Goal: Task Accomplishment & Management: Complete application form

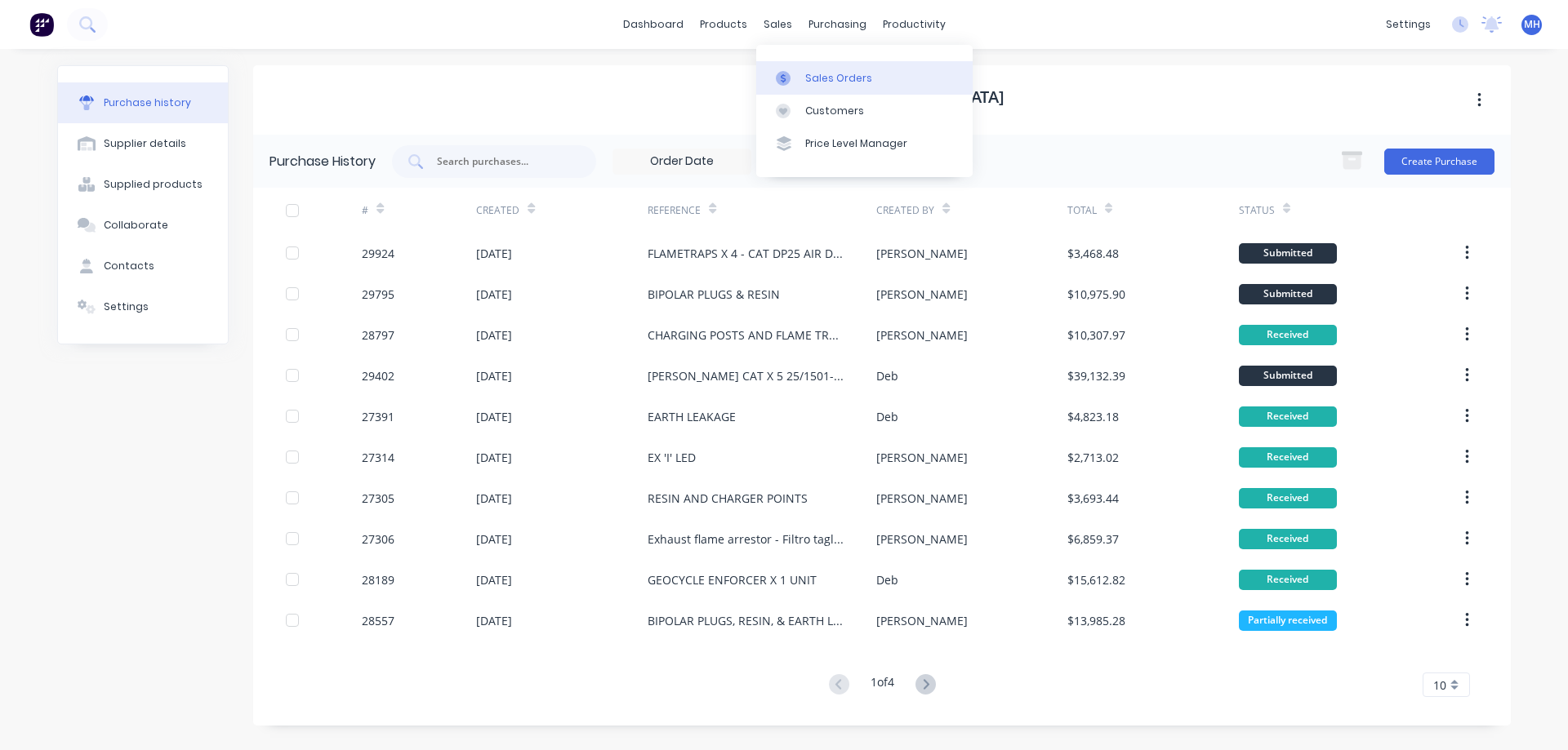
click at [820, 76] on div "Sales Orders" at bounding box center [838, 78] width 66 height 15
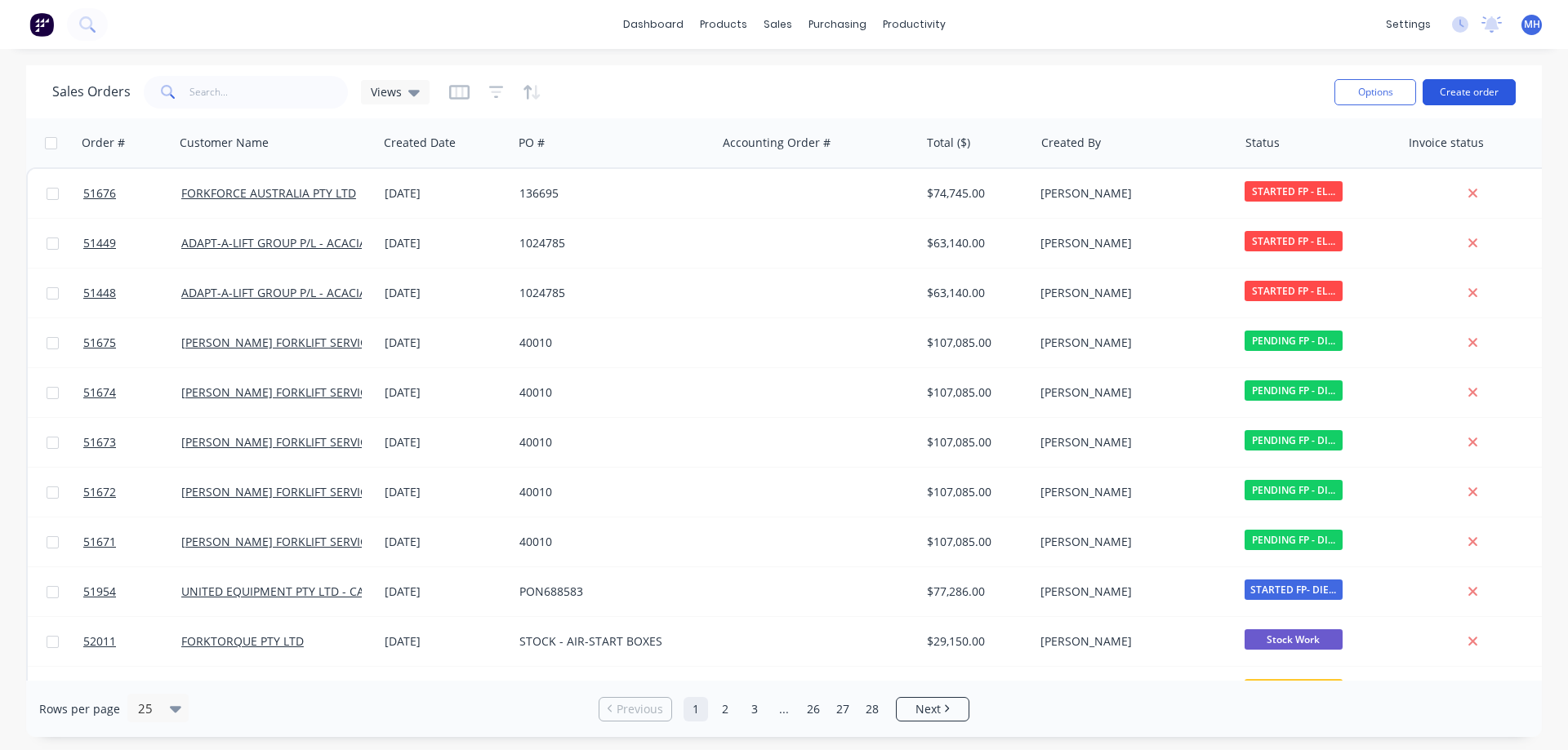
click at [1469, 87] on button "Create order" at bounding box center [1469, 92] width 93 height 26
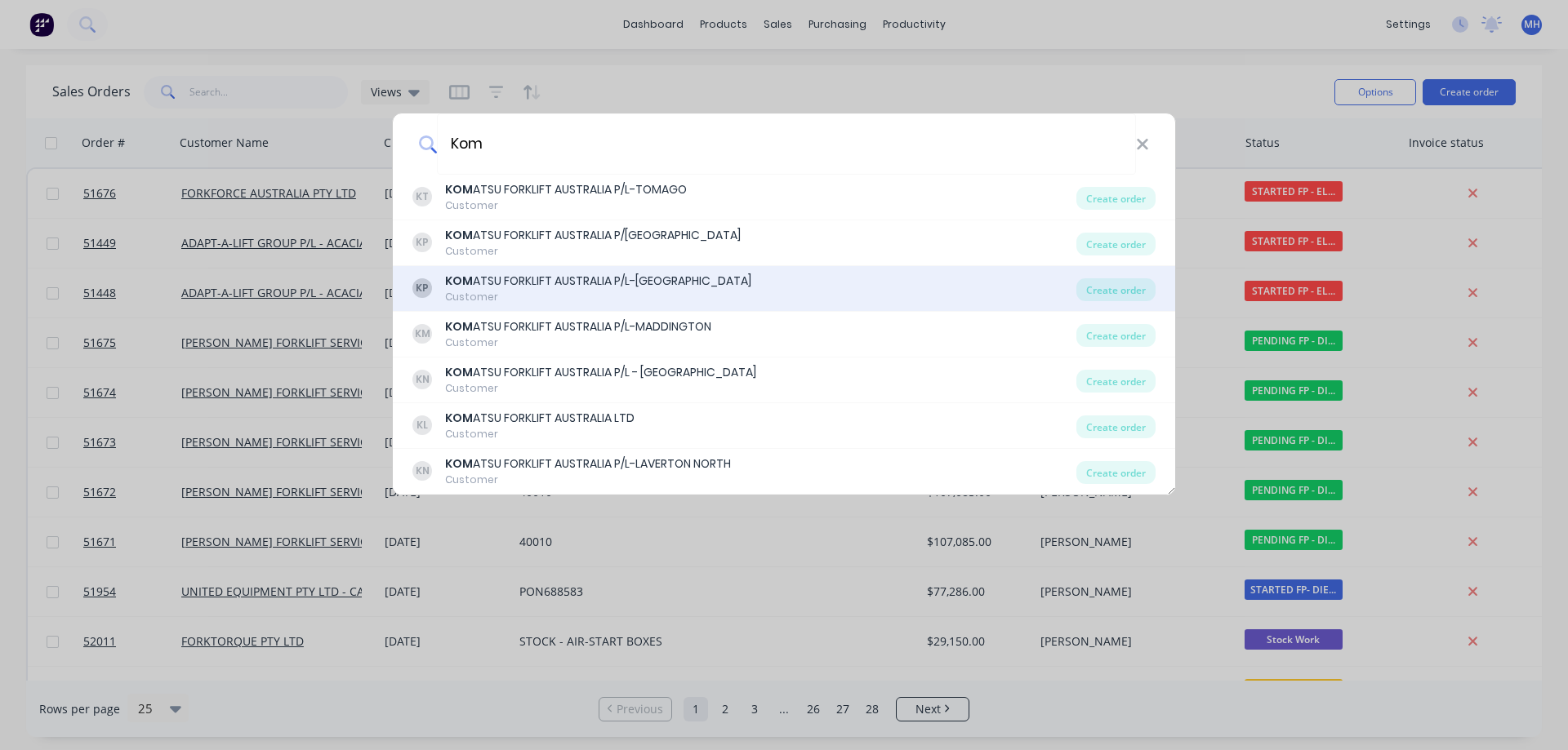
type input "Kom"
click at [634, 280] on div "KOM ATSU FORKLIFT AUSTRALIA P/L-[GEOGRAPHIC_DATA]" at bounding box center [597, 281] width 307 height 17
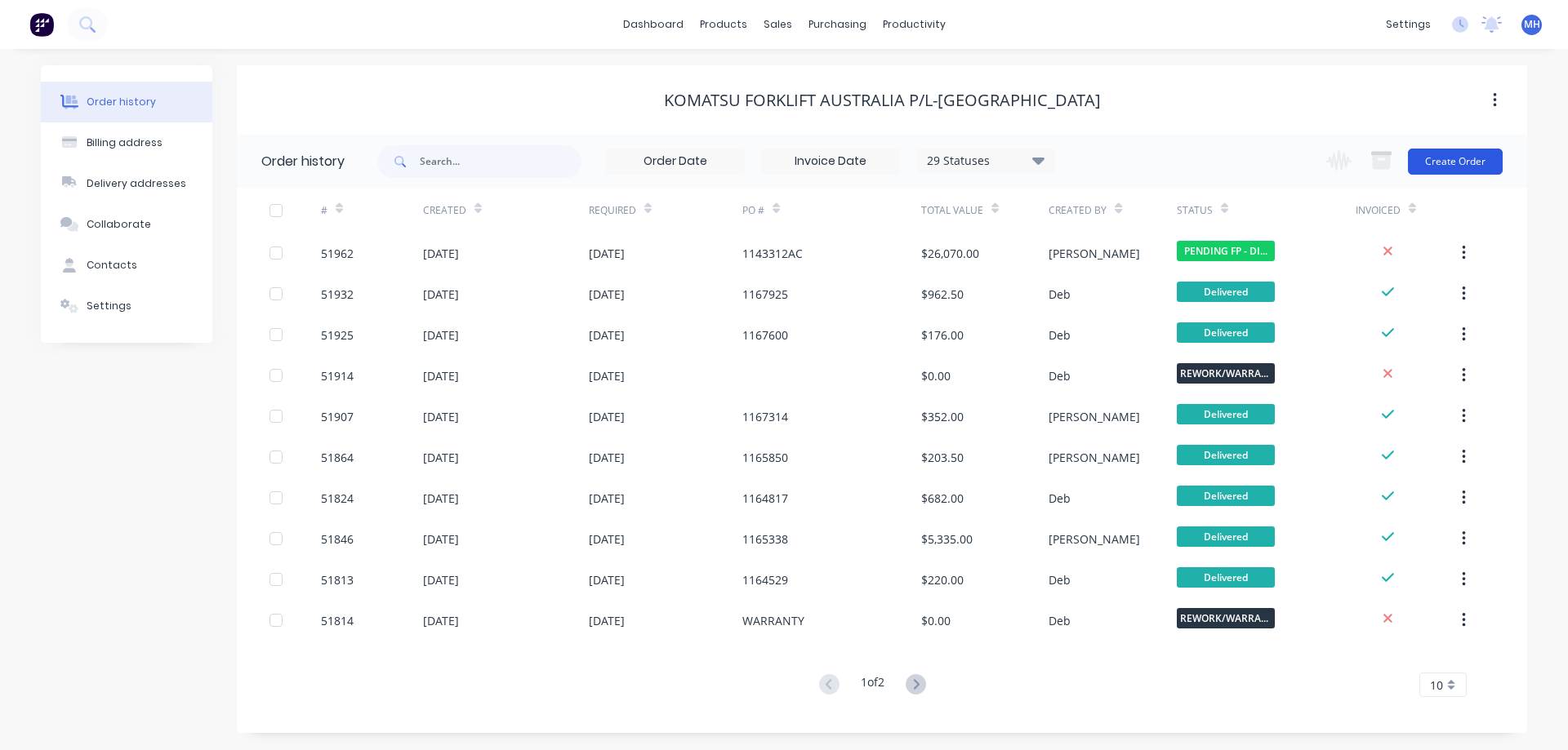
click at [1474, 160] on button "Create Order" at bounding box center [1454, 162] width 94 height 26
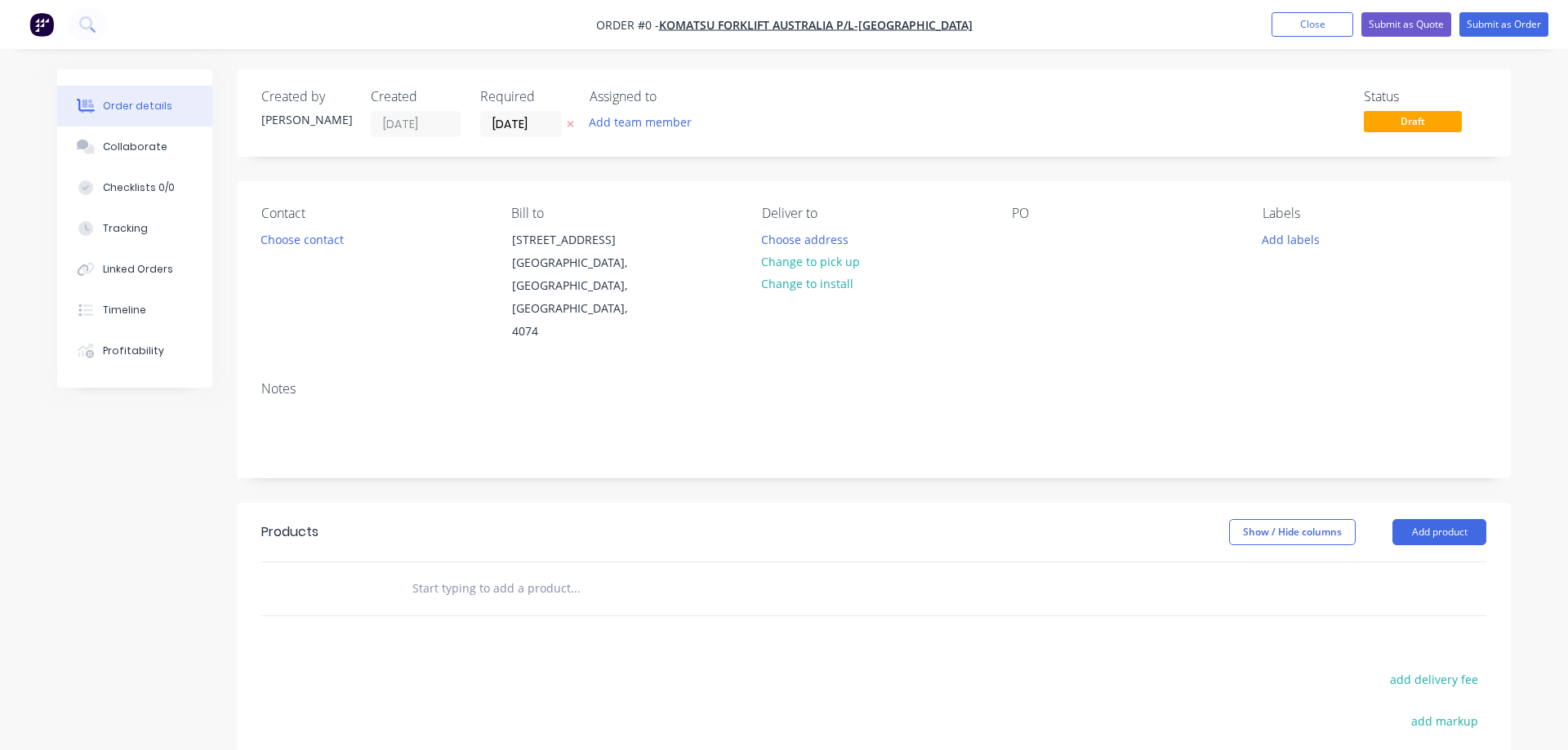
click at [293, 267] on div "Contact Choose contact" at bounding box center [372, 274] width 223 height 138
click at [296, 236] on button "Choose contact" at bounding box center [302, 239] width 100 height 22
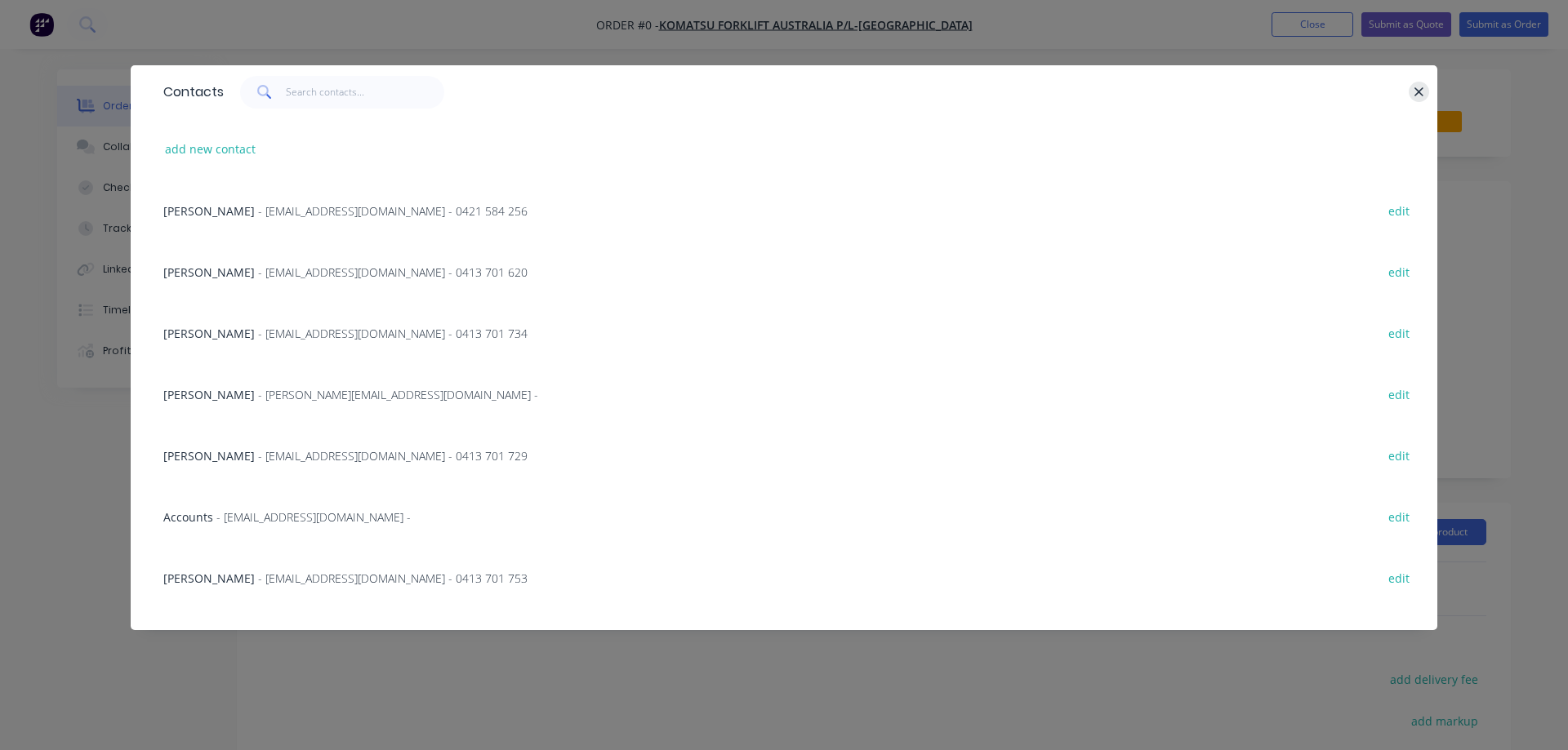
click at [1412, 94] on button "button" at bounding box center [1418, 91] width 21 height 21
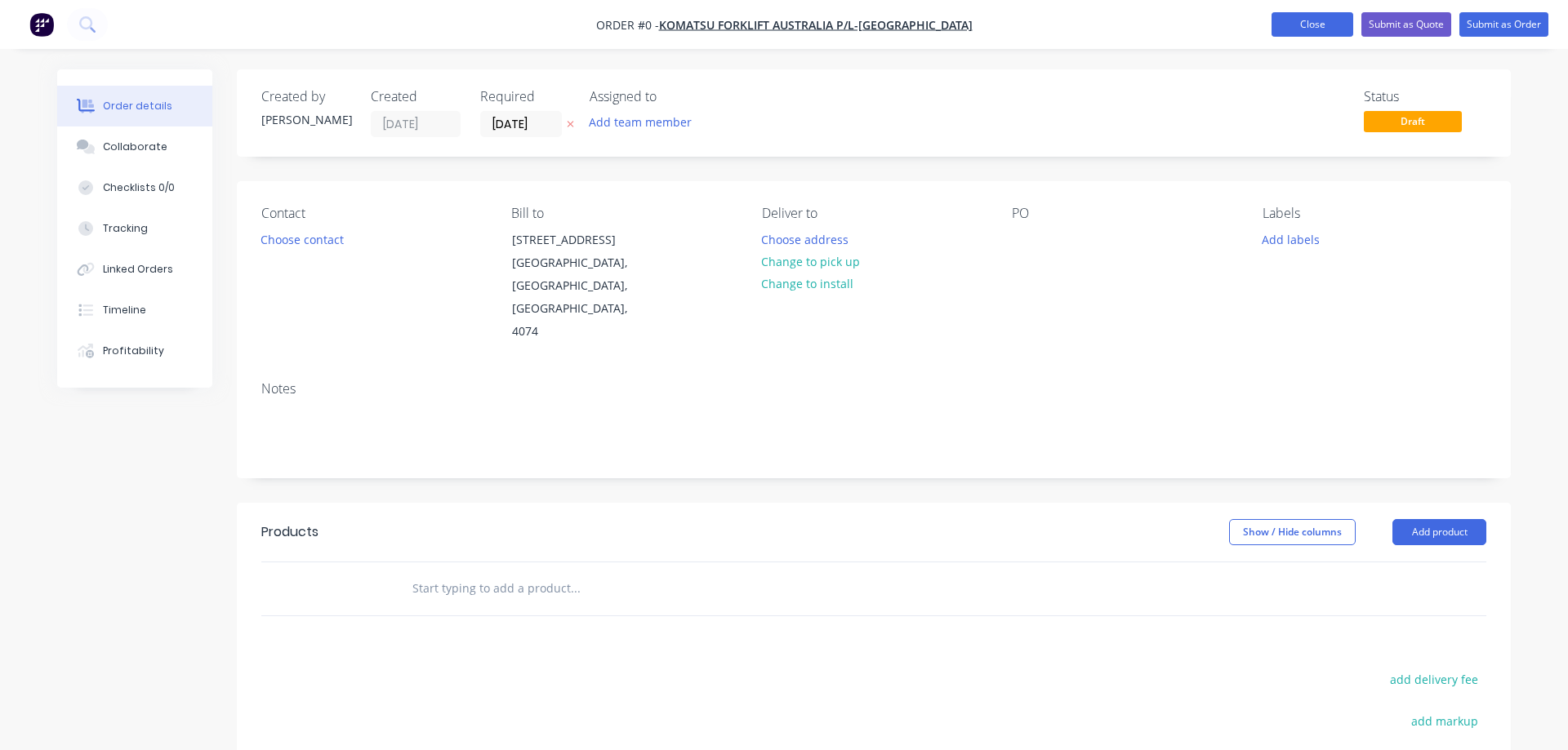
click at [1304, 29] on button "Close" at bounding box center [1312, 24] width 81 height 25
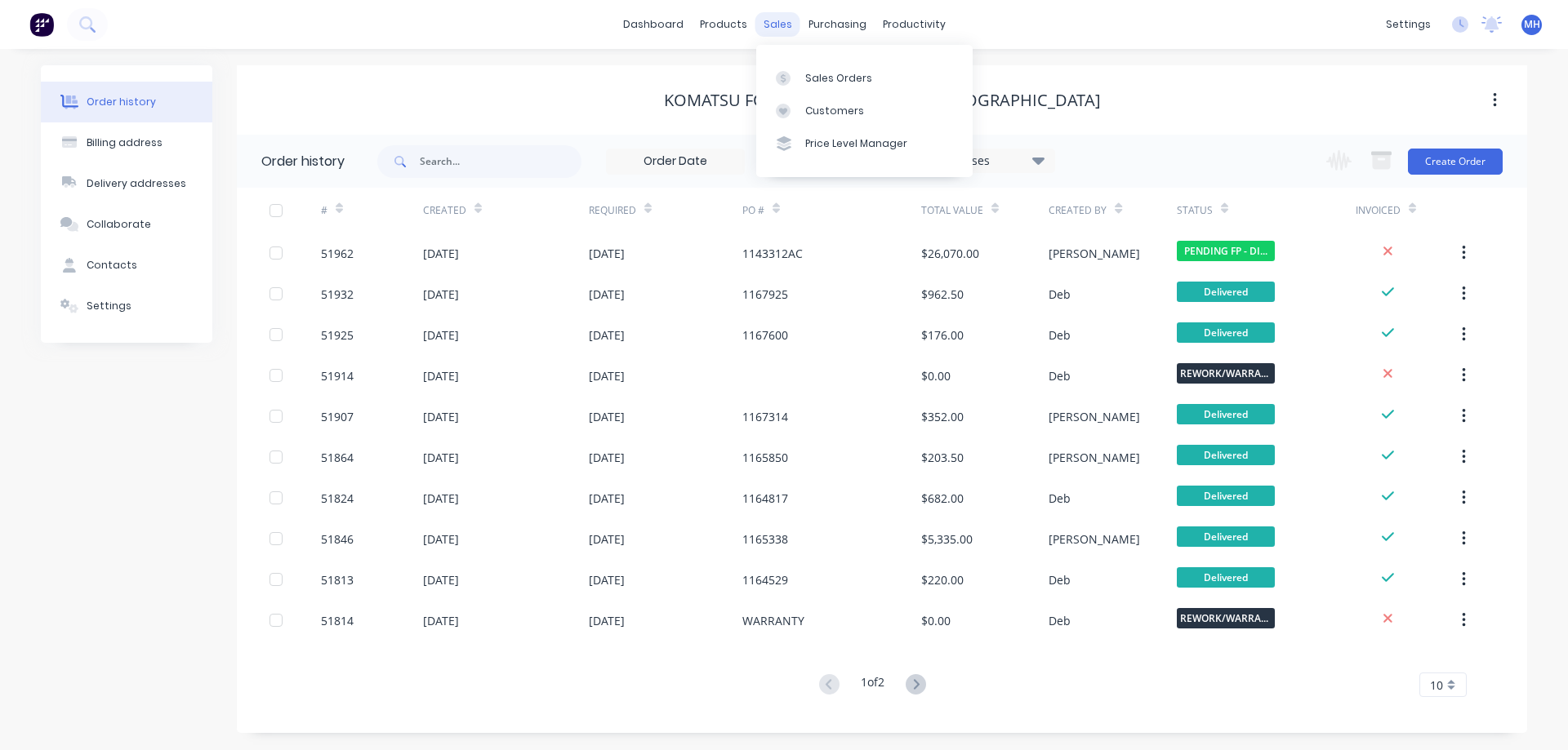
click at [776, 28] on div "sales" at bounding box center [777, 24] width 45 height 25
click at [799, 76] on div at bounding box center [788, 78] width 25 height 15
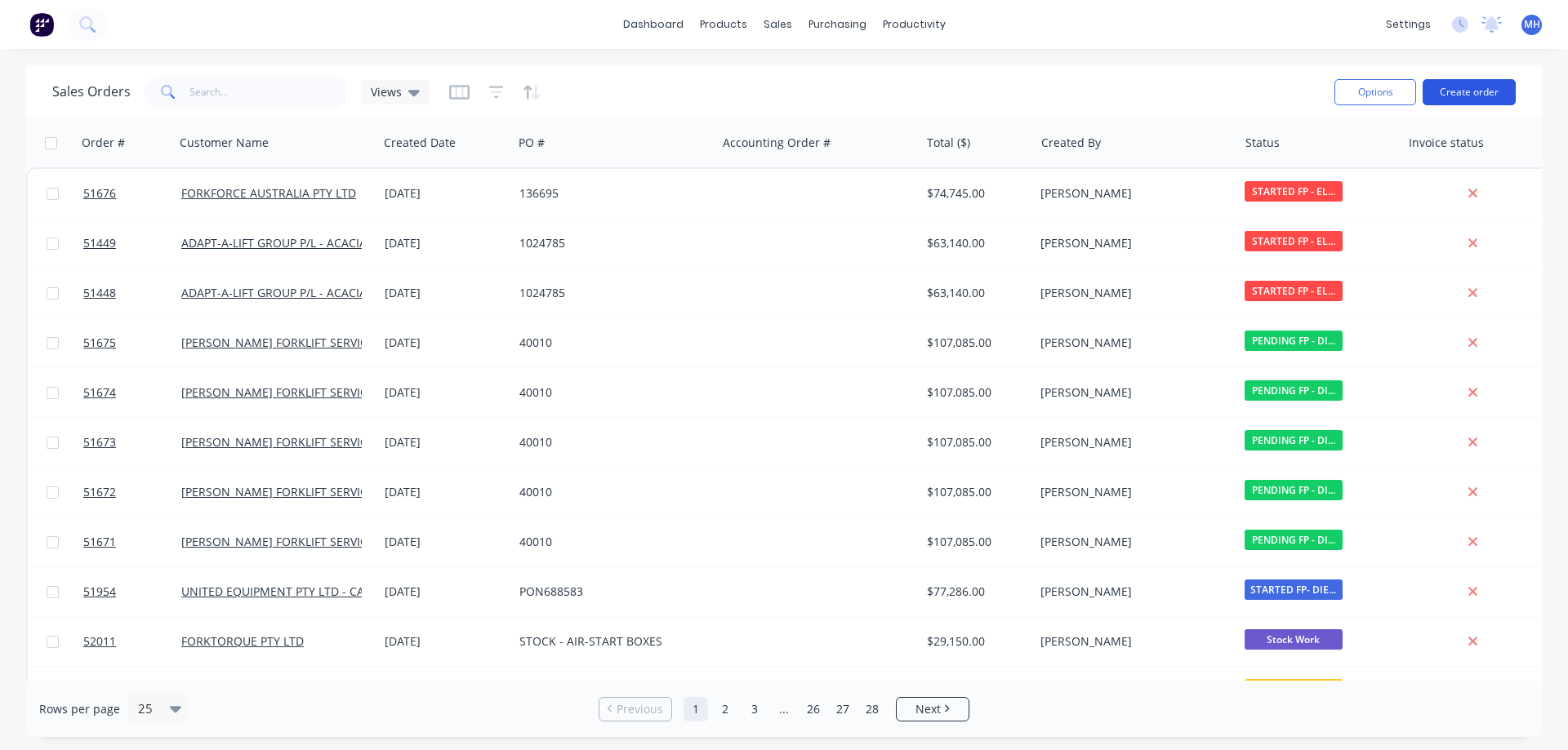
click at [1477, 94] on button "Create order" at bounding box center [1469, 92] width 93 height 26
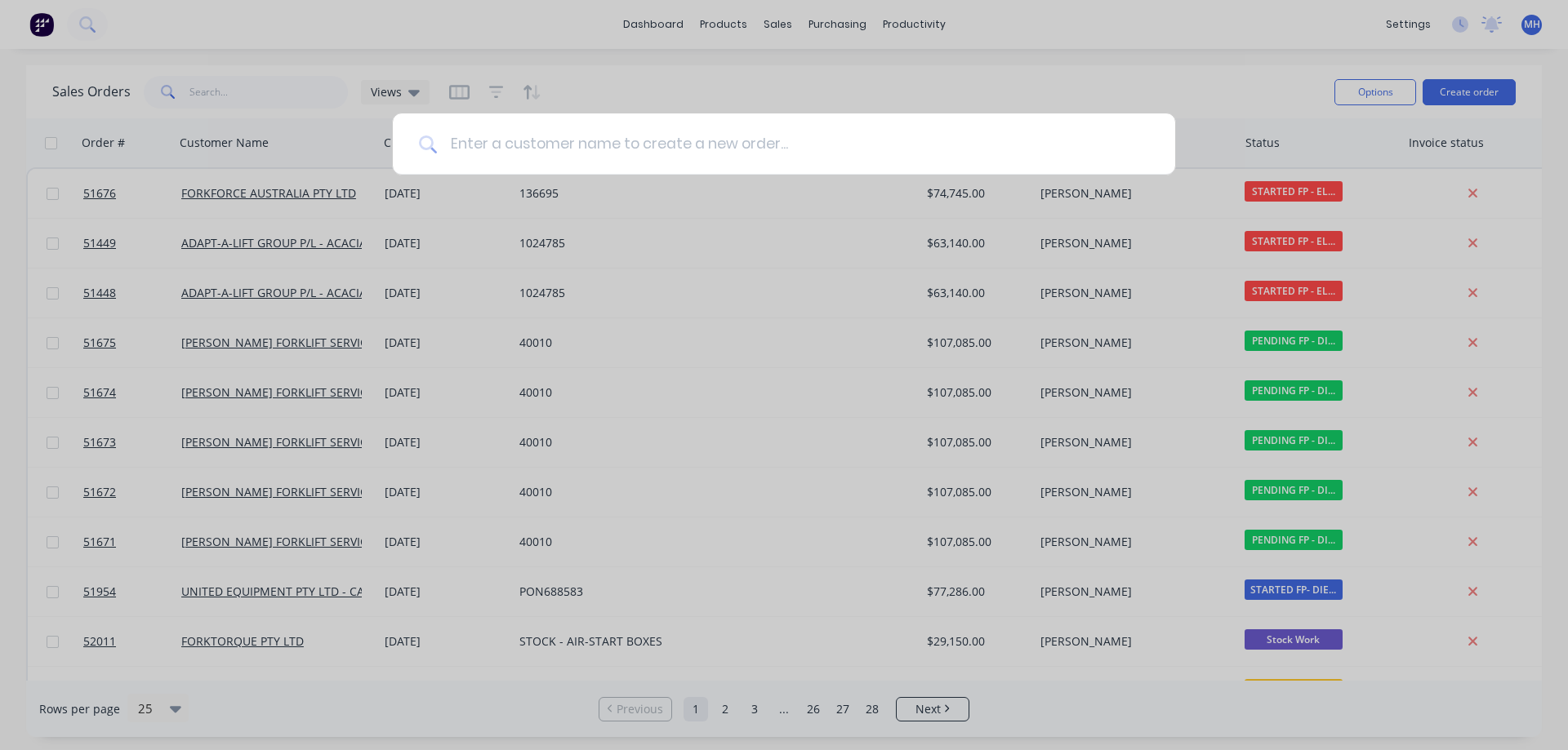
click at [532, 146] on input at bounding box center [792, 144] width 712 height 62
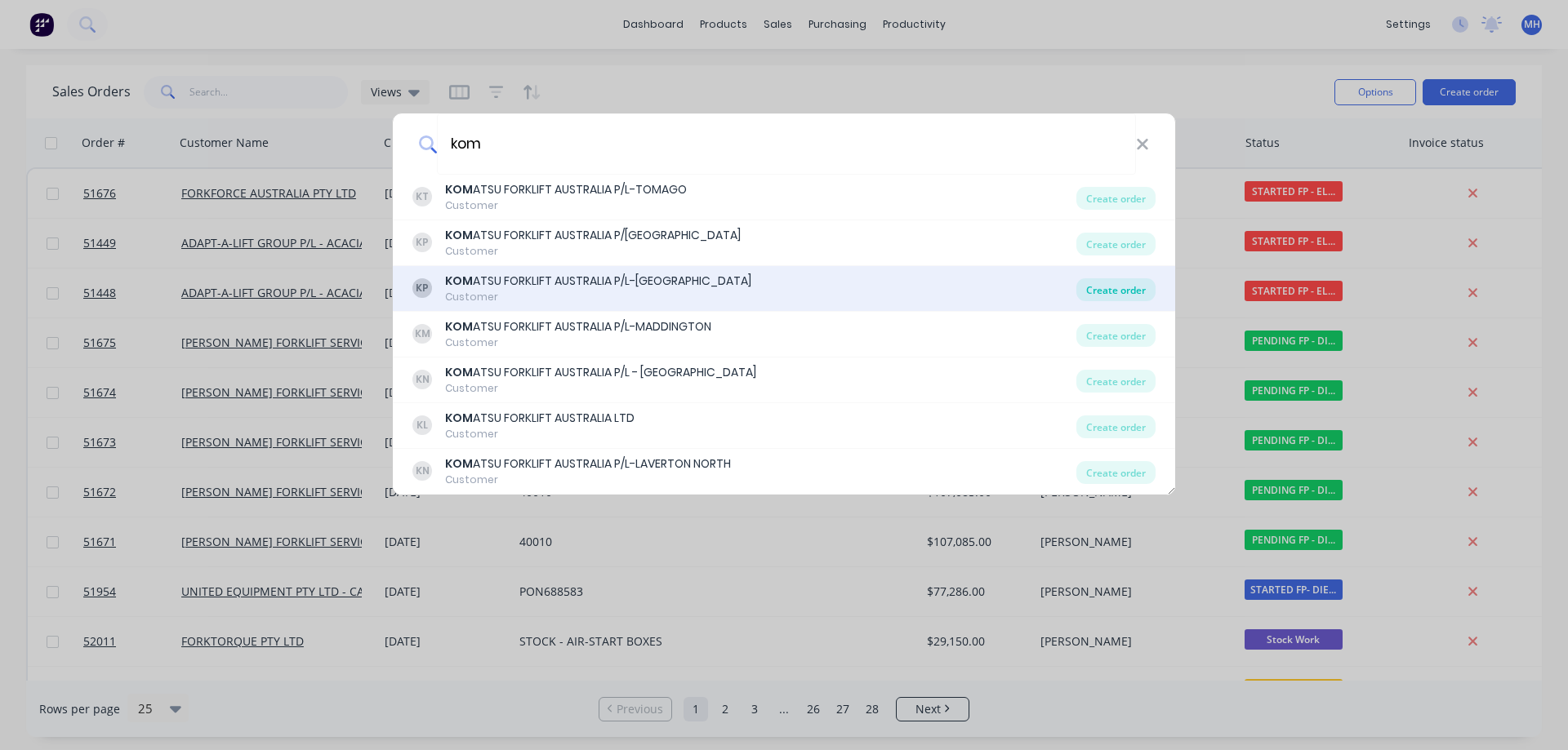
type input "kom"
click at [1099, 290] on div "Create order" at bounding box center [1115, 290] width 79 height 23
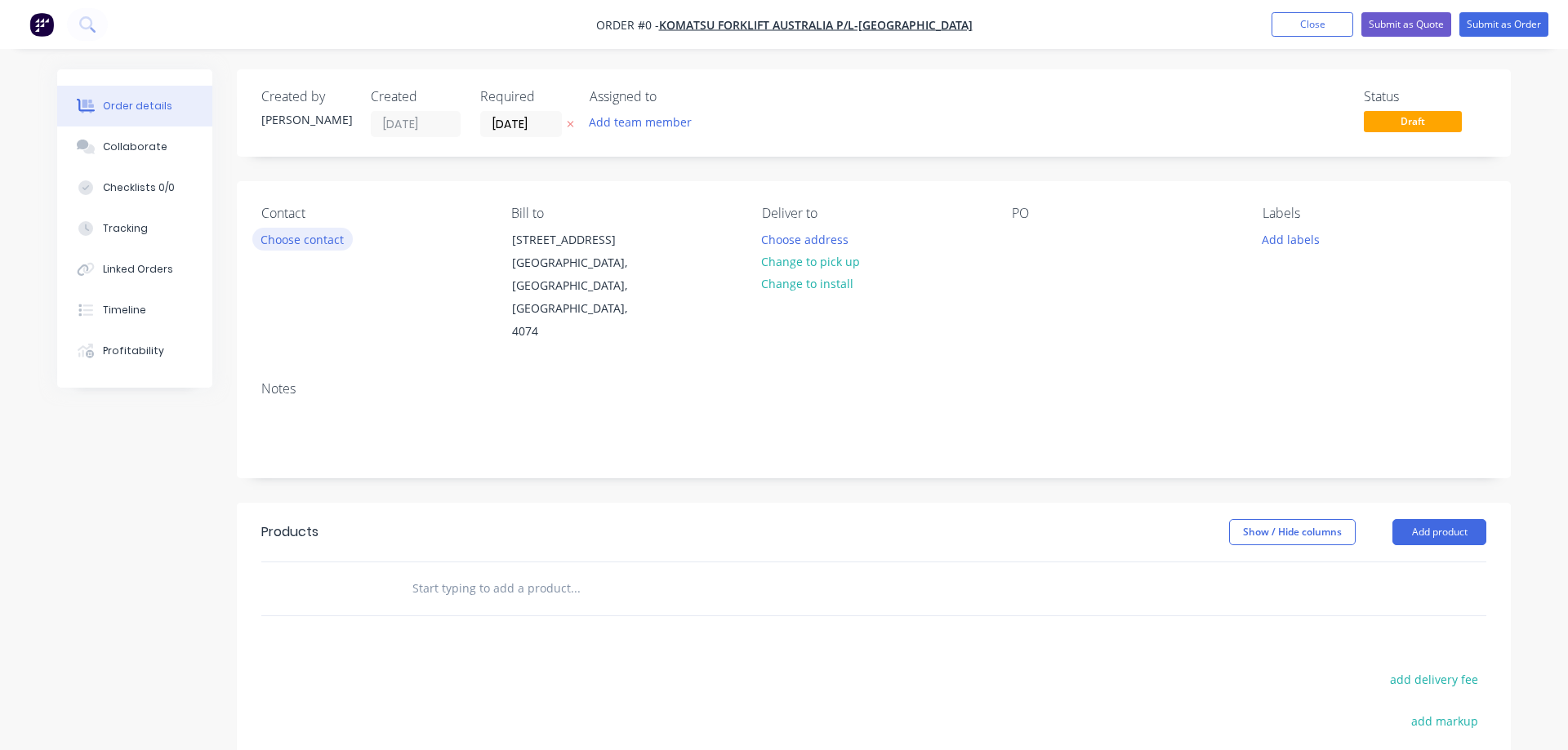
click at [313, 237] on button "Choose contact" at bounding box center [302, 239] width 100 height 22
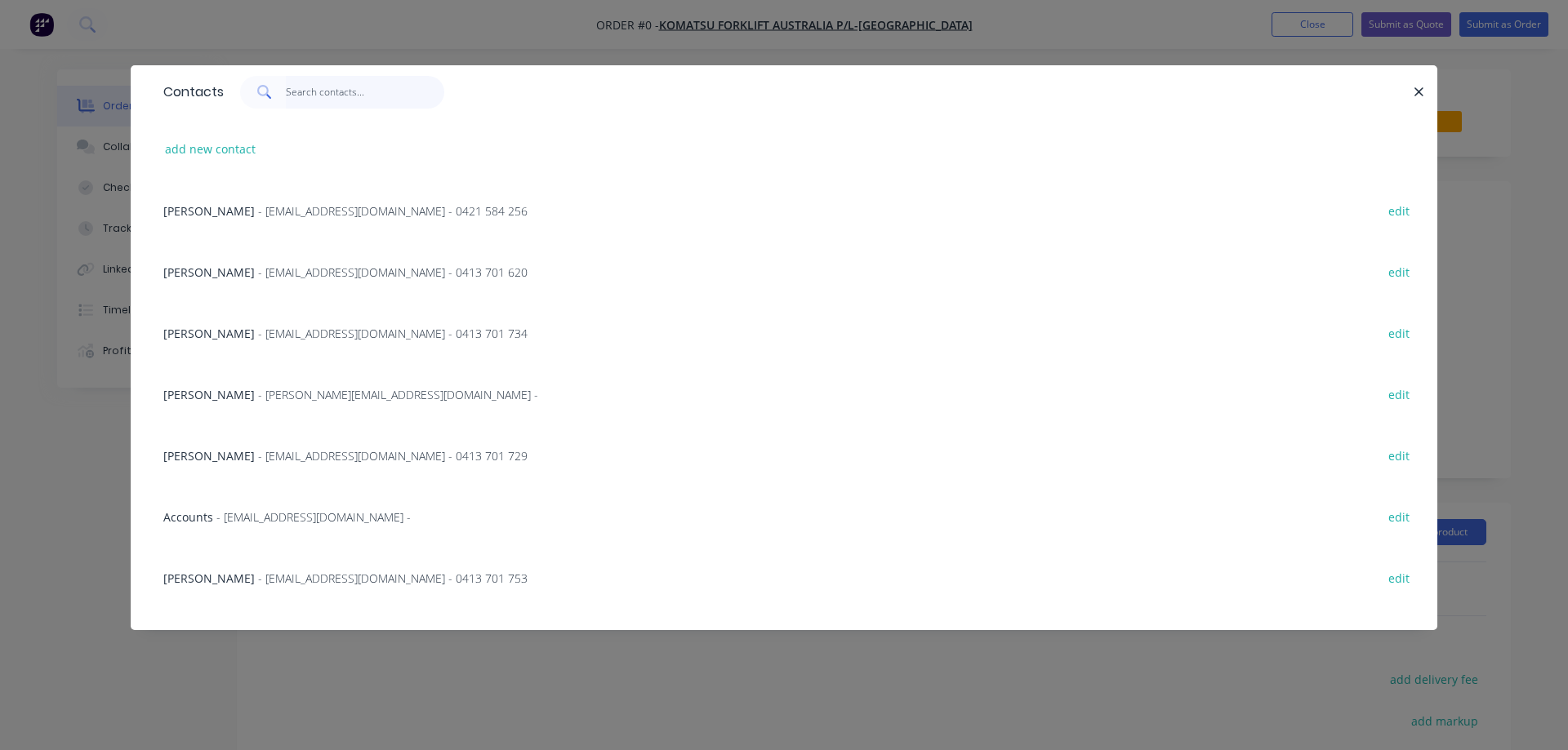
click at [374, 91] on input "text" at bounding box center [365, 92] width 159 height 33
type input "k"
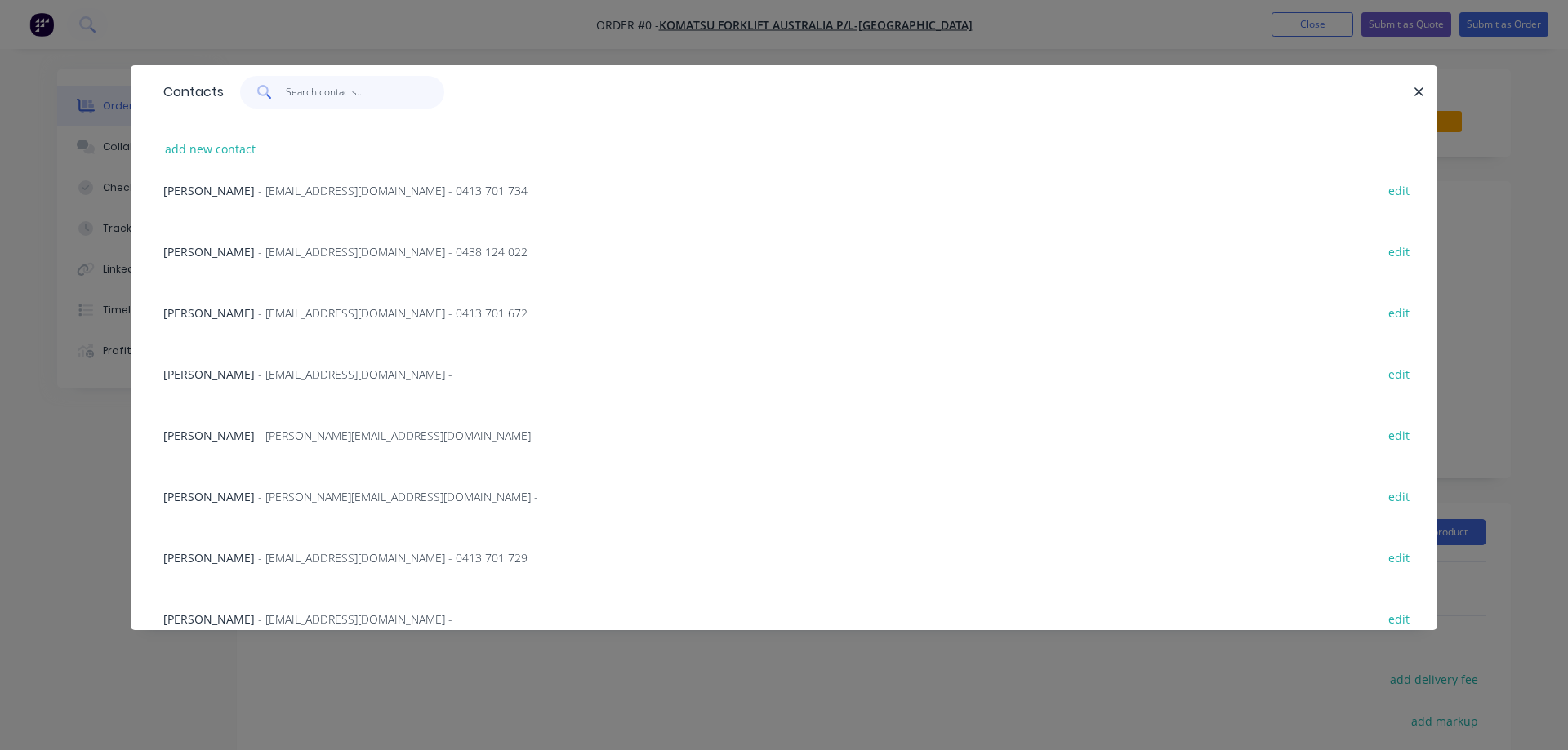
scroll to position [530, 0]
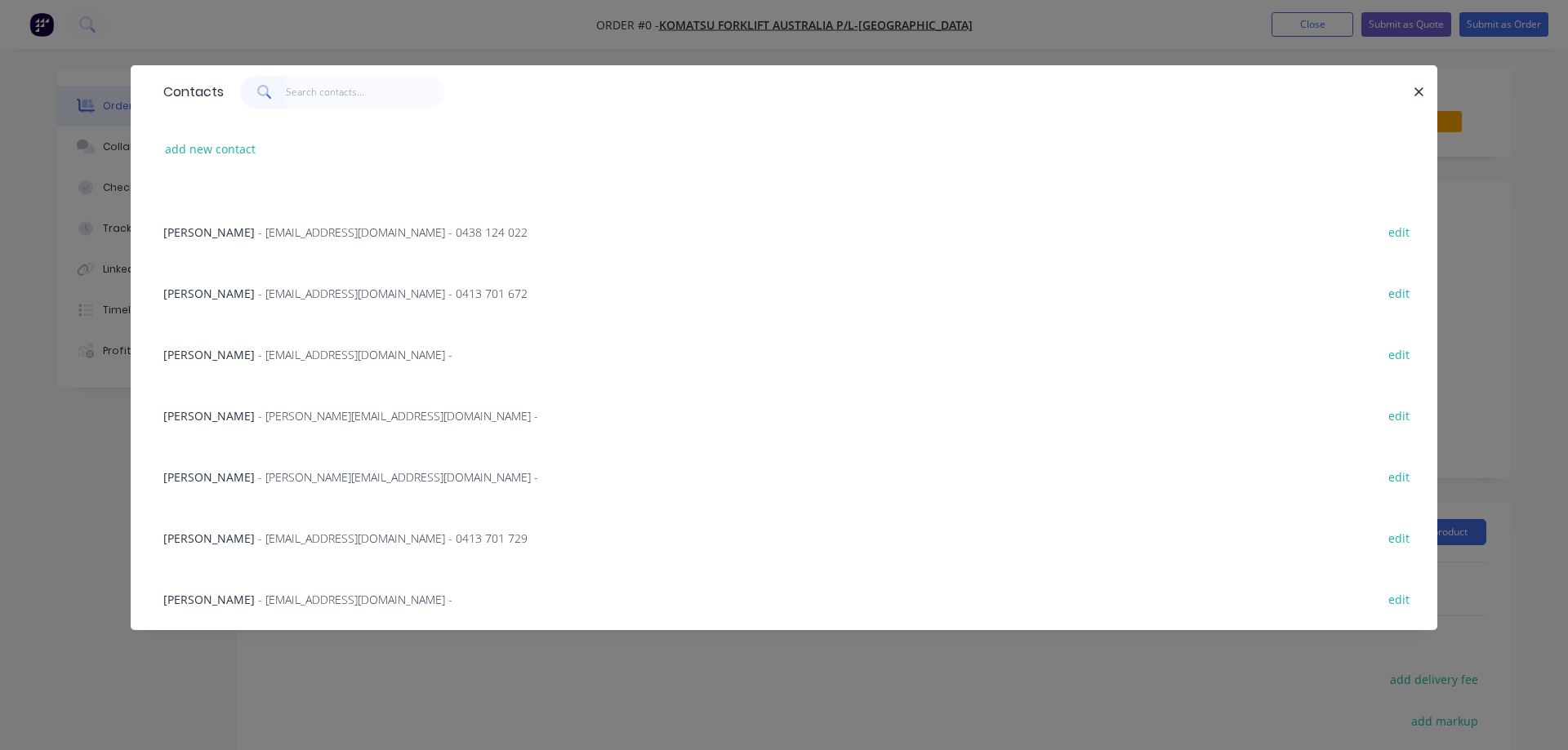
click at [236, 293] on span "[PERSON_NAME]" at bounding box center [209, 294] width 91 height 16
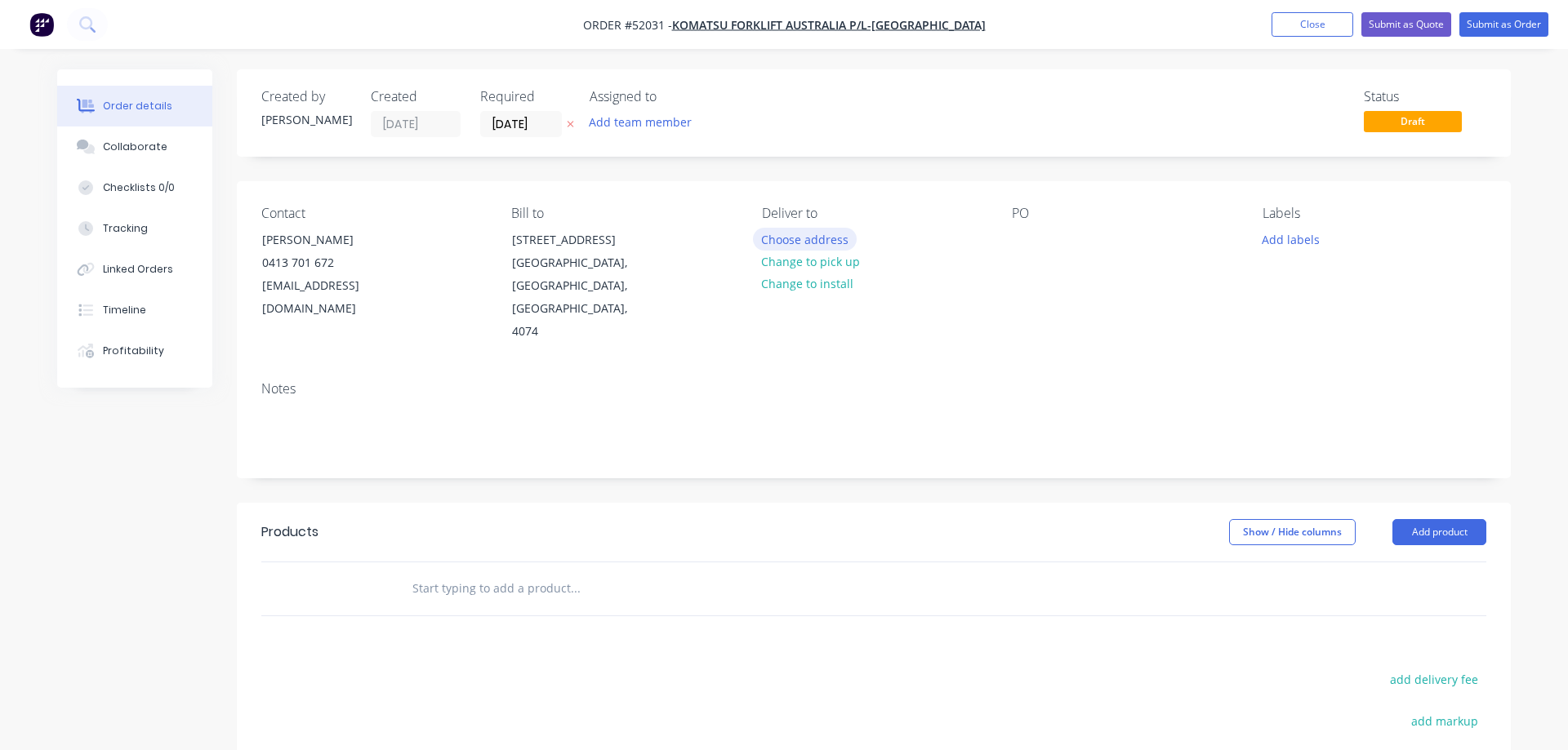
click at [816, 242] on button "Choose address" at bounding box center [805, 239] width 104 height 22
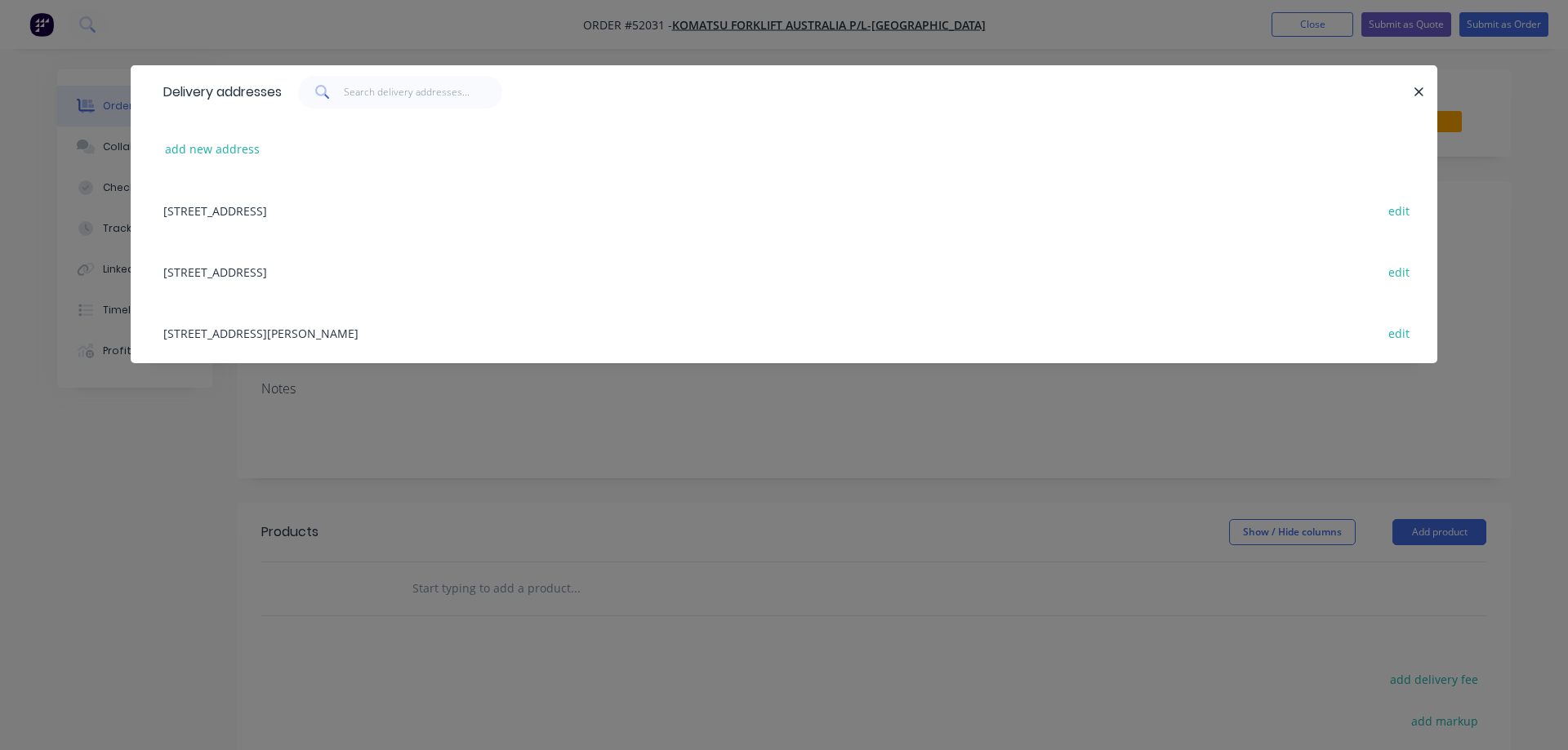
click at [409, 270] on div "[STREET_ADDRESS] edit" at bounding box center [783, 272] width 1257 height 62
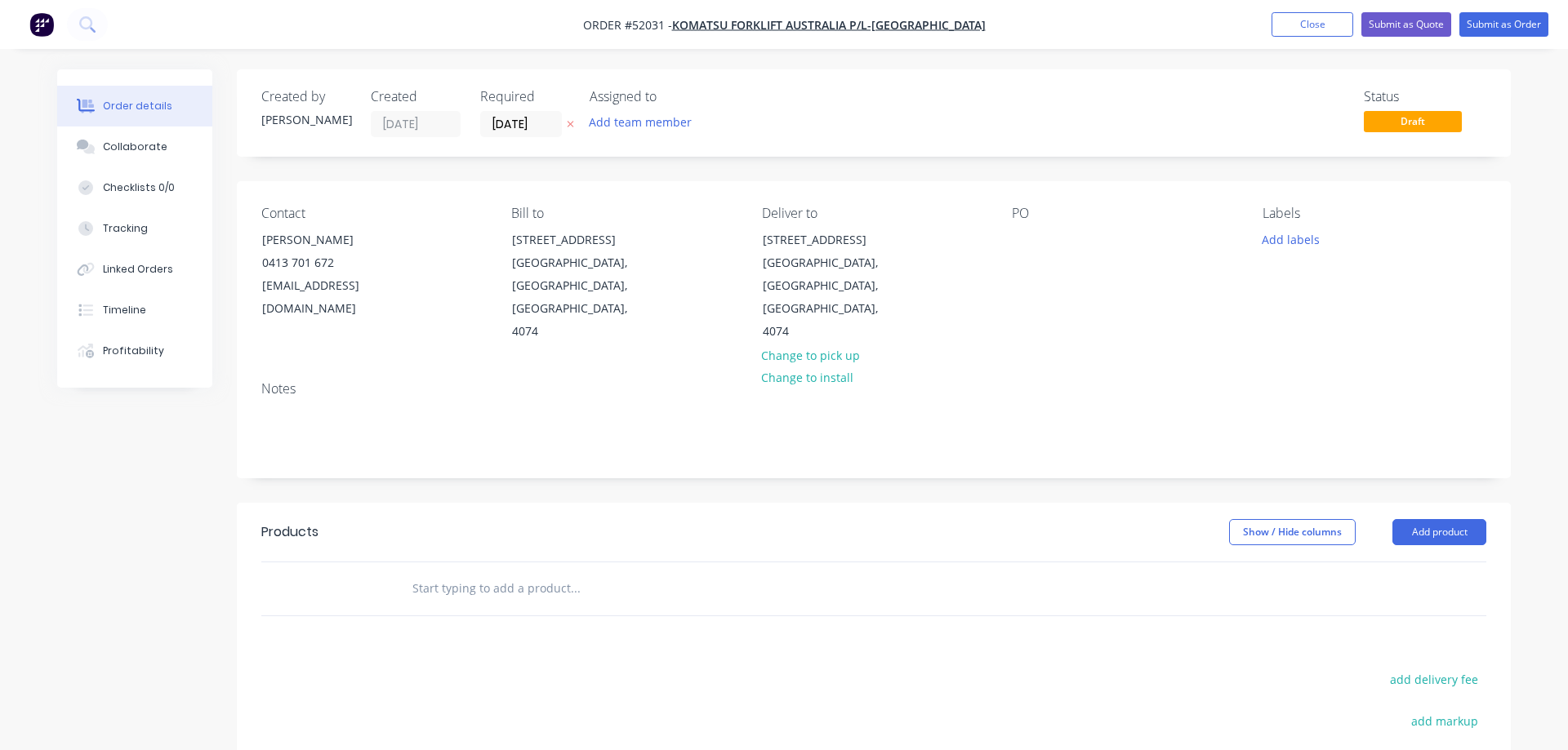
click at [1023, 255] on div "PO" at bounding box center [1122, 274] width 223 height 138
click at [1024, 232] on div at bounding box center [1024, 240] width 26 height 24
click at [1012, 237] on div at bounding box center [1024, 240] width 26 height 24
click at [1282, 242] on button "Add labels" at bounding box center [1290, 239] width 75 height 22
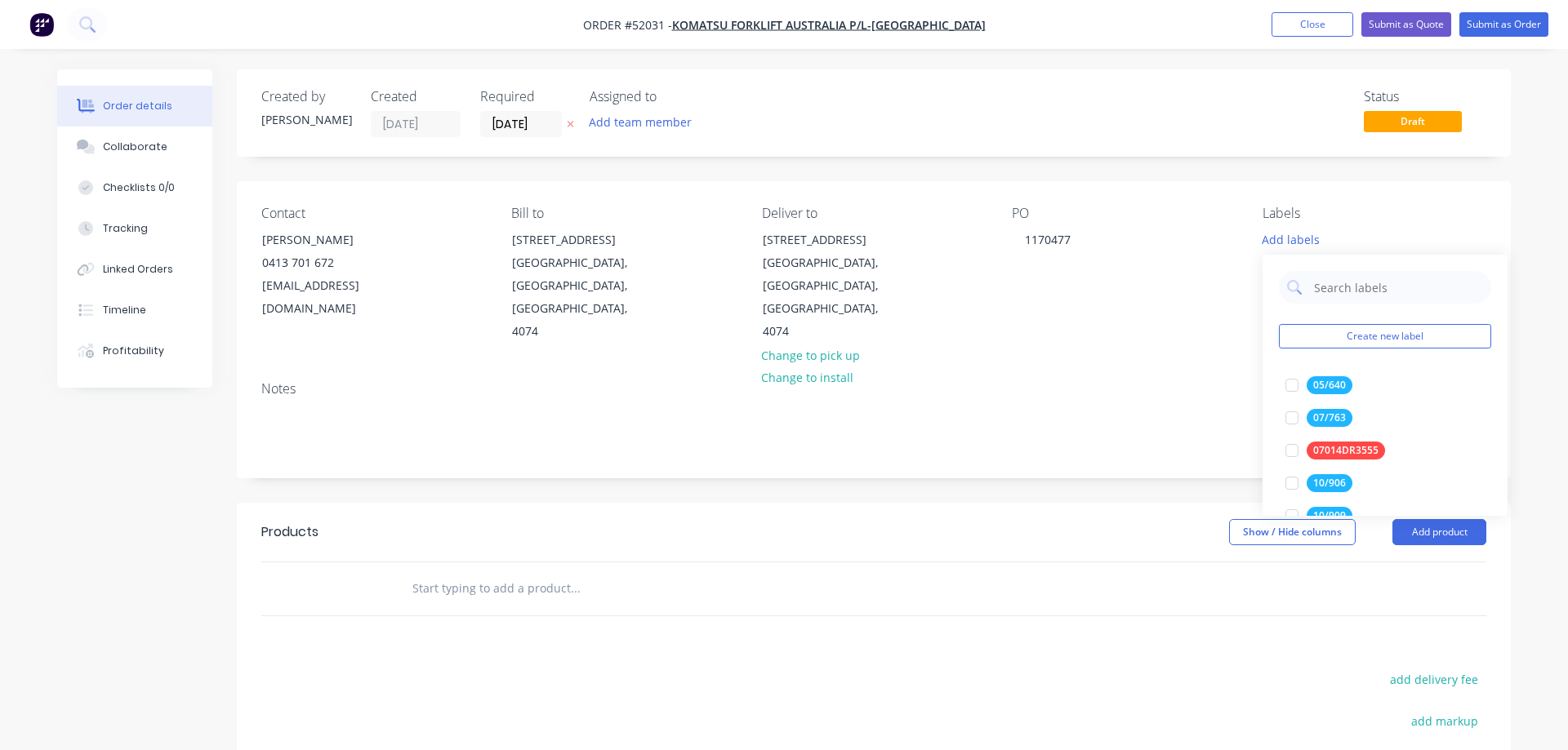
click at [1195, 310] on div "PO 1170477" at bounding box center [1122, 274] width 223 height 138
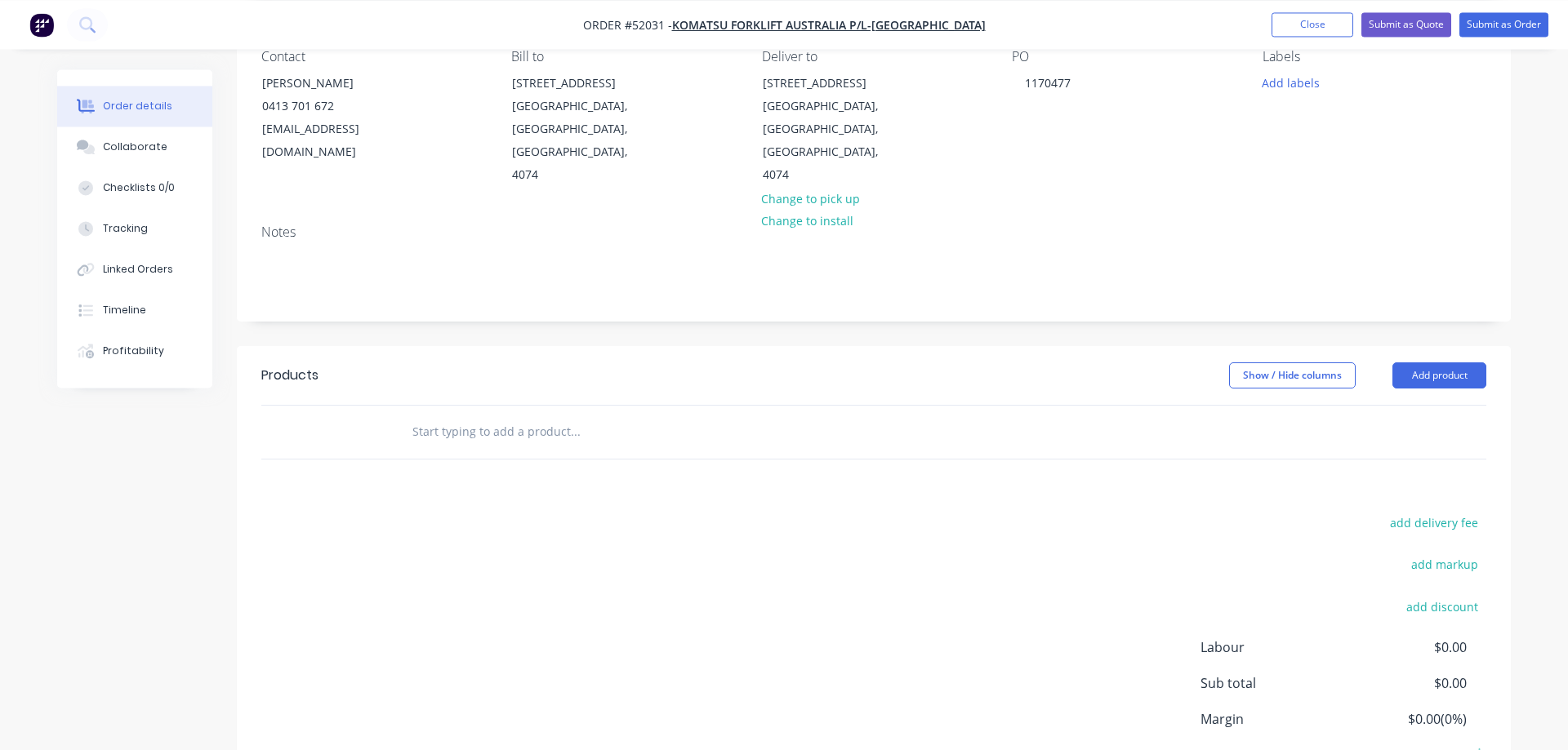
scroll to position [250, 0]
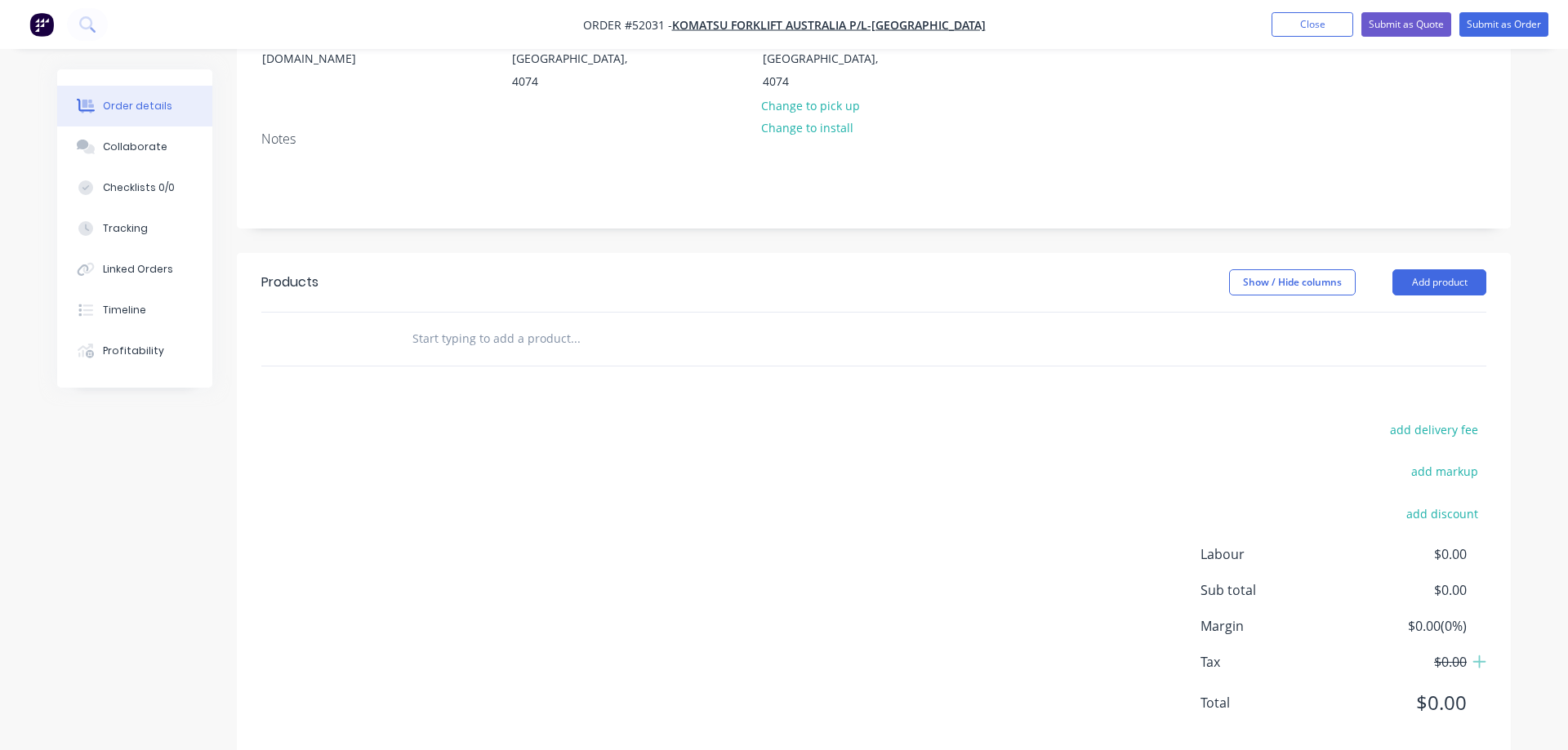
click at [454, 322] on input "text" at bounding box center [575, 338] width 327 height 33
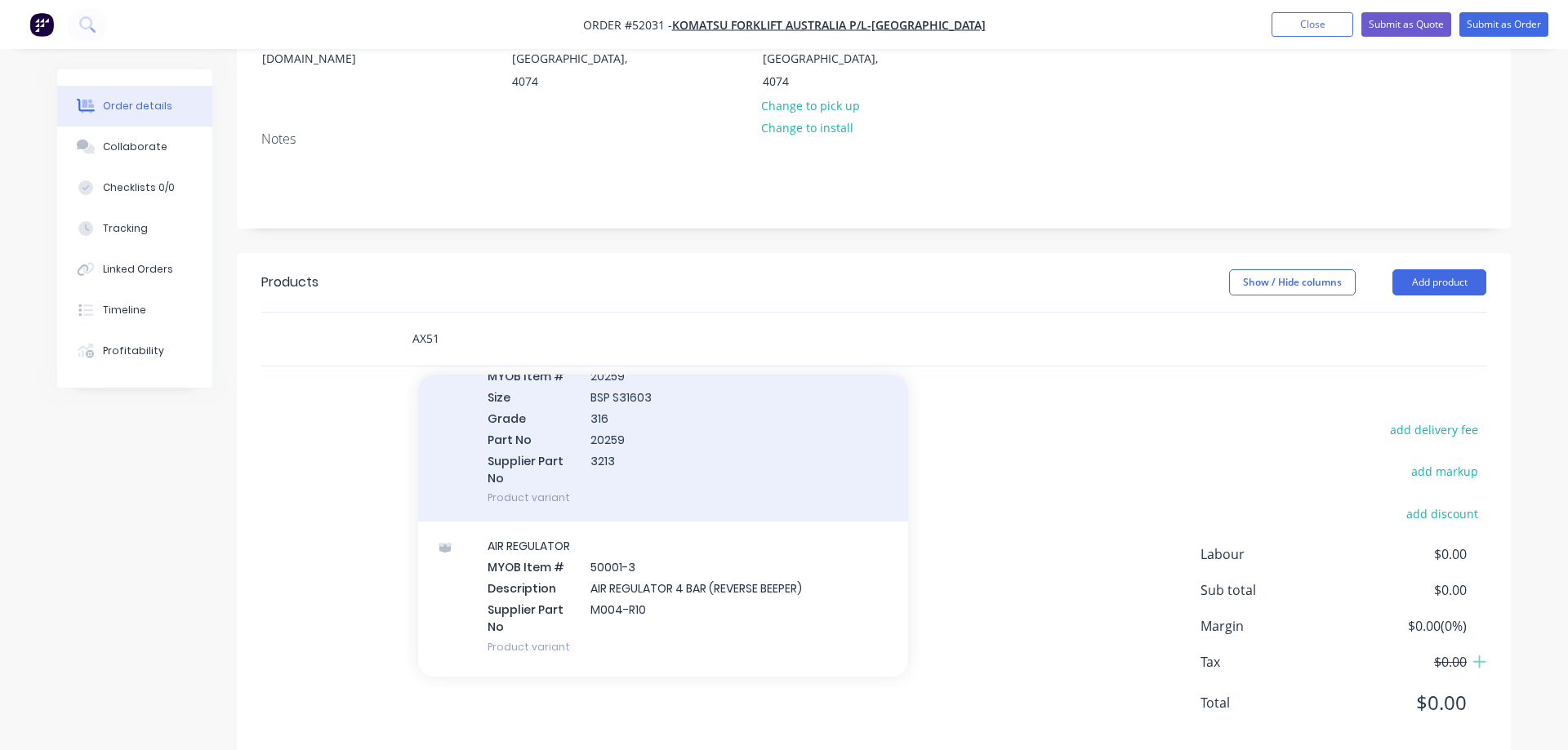
scroll to position [93, 0]
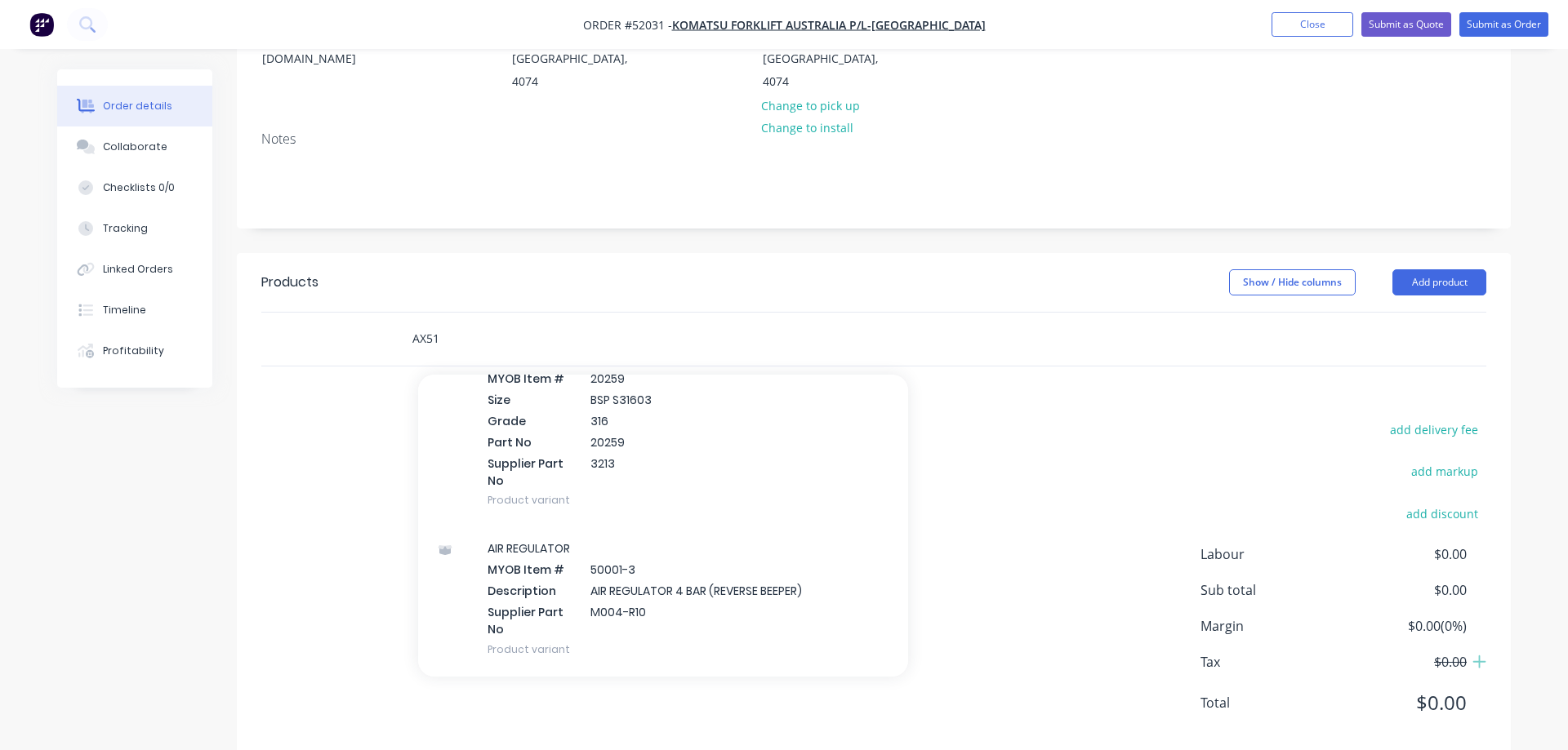
click at [456, 322] on input "AX51" at bounding box center [575, 338] width 327 height 33
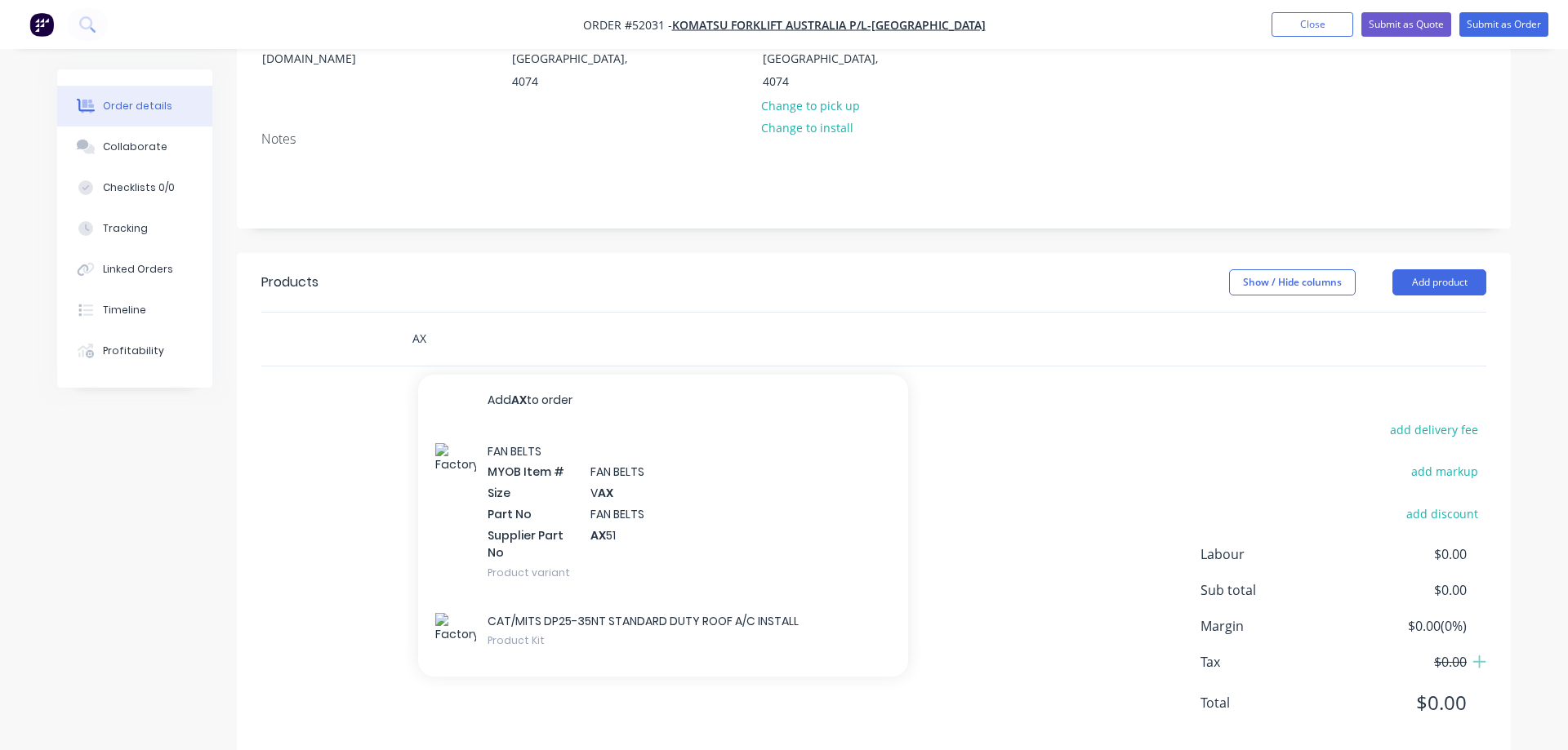
type input "A"
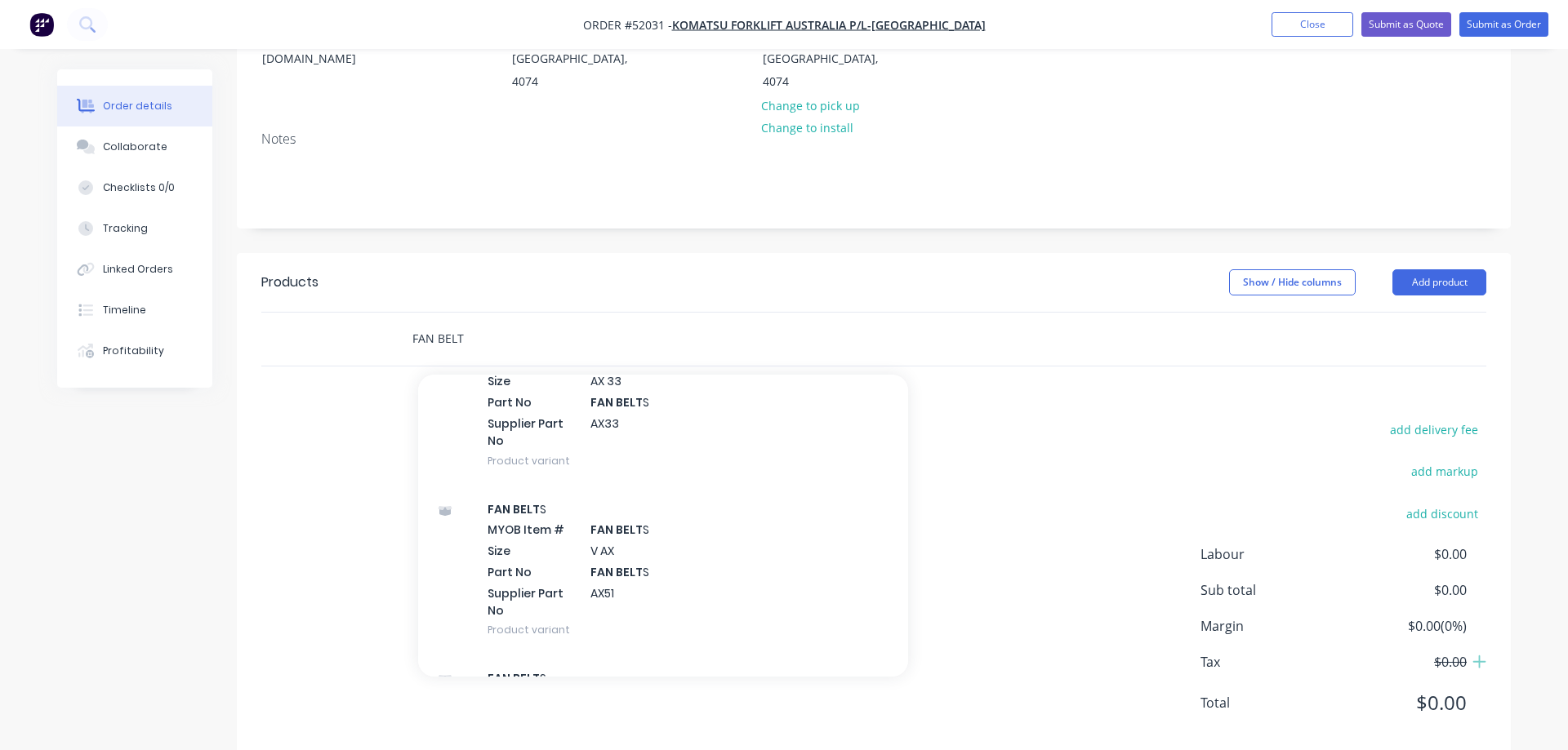
scroll to position [652, 0]
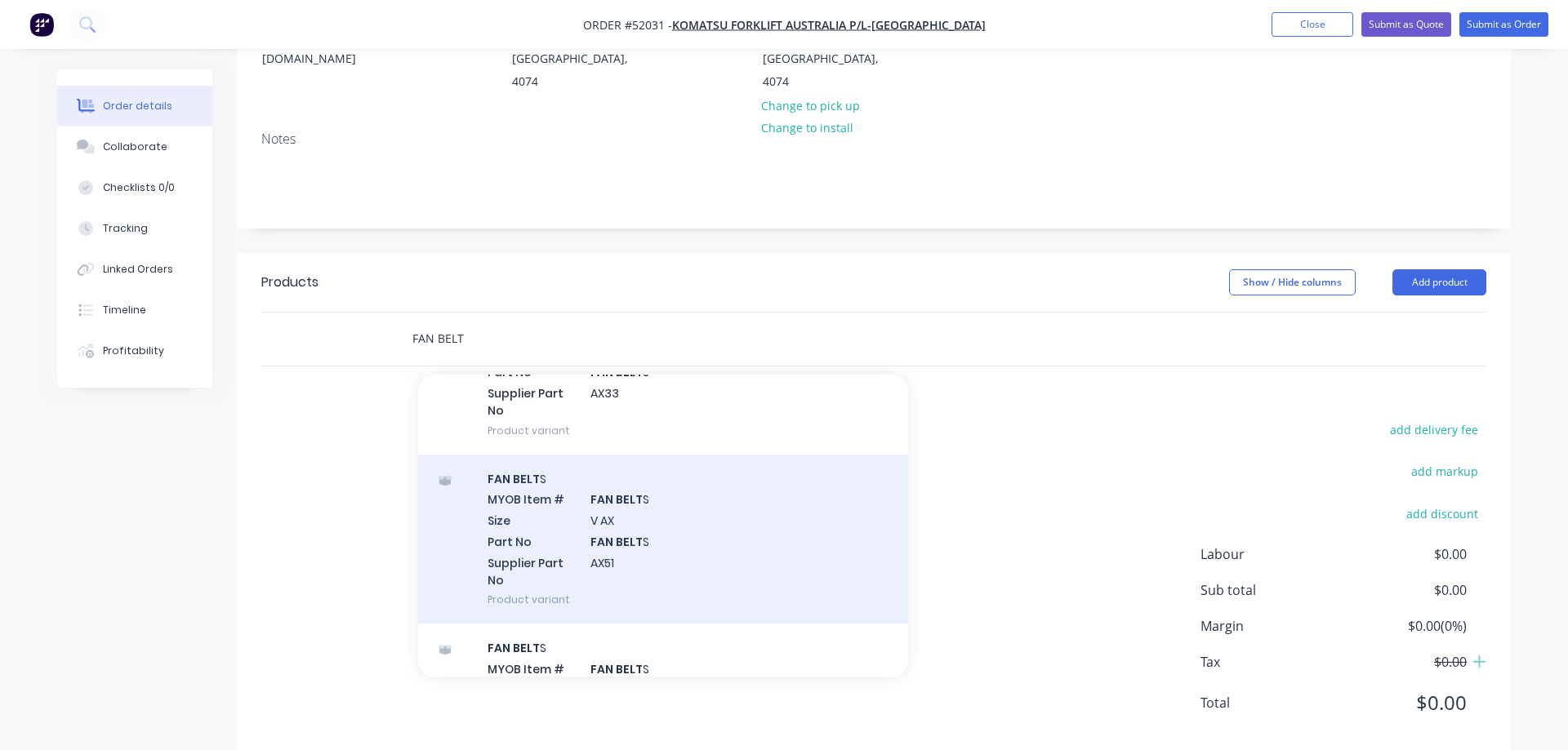
type input "FAN BELT"
click at [526, 475] on div "FAN BELT S MYOB Item # FAN BELT S Size V AX Part No FAN BELT S Supplier Part No…" at bounding box center [663, 539] width 490 height 170
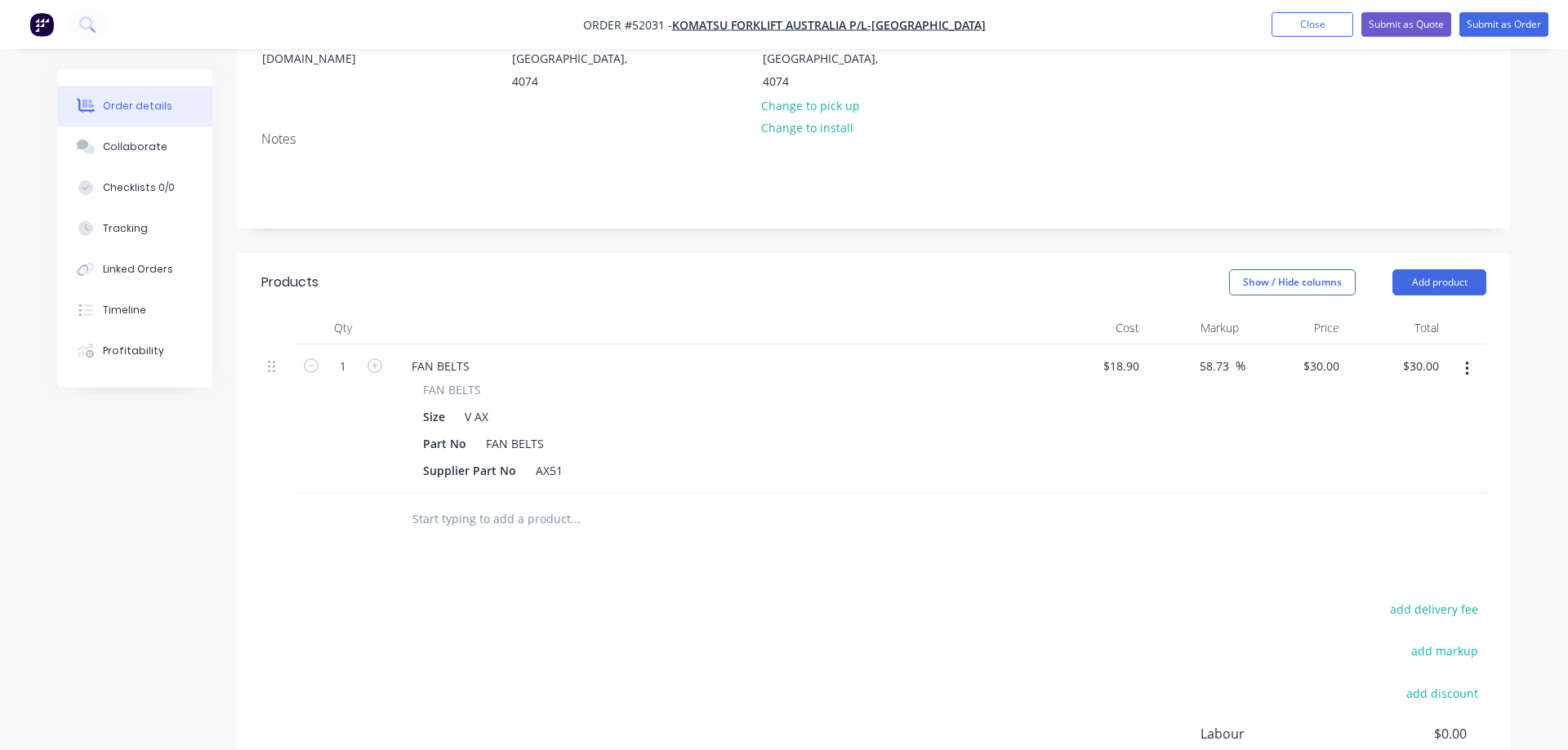
click at [414, 503] on input "text" at bounding box center [575, 519] width 327 height 33
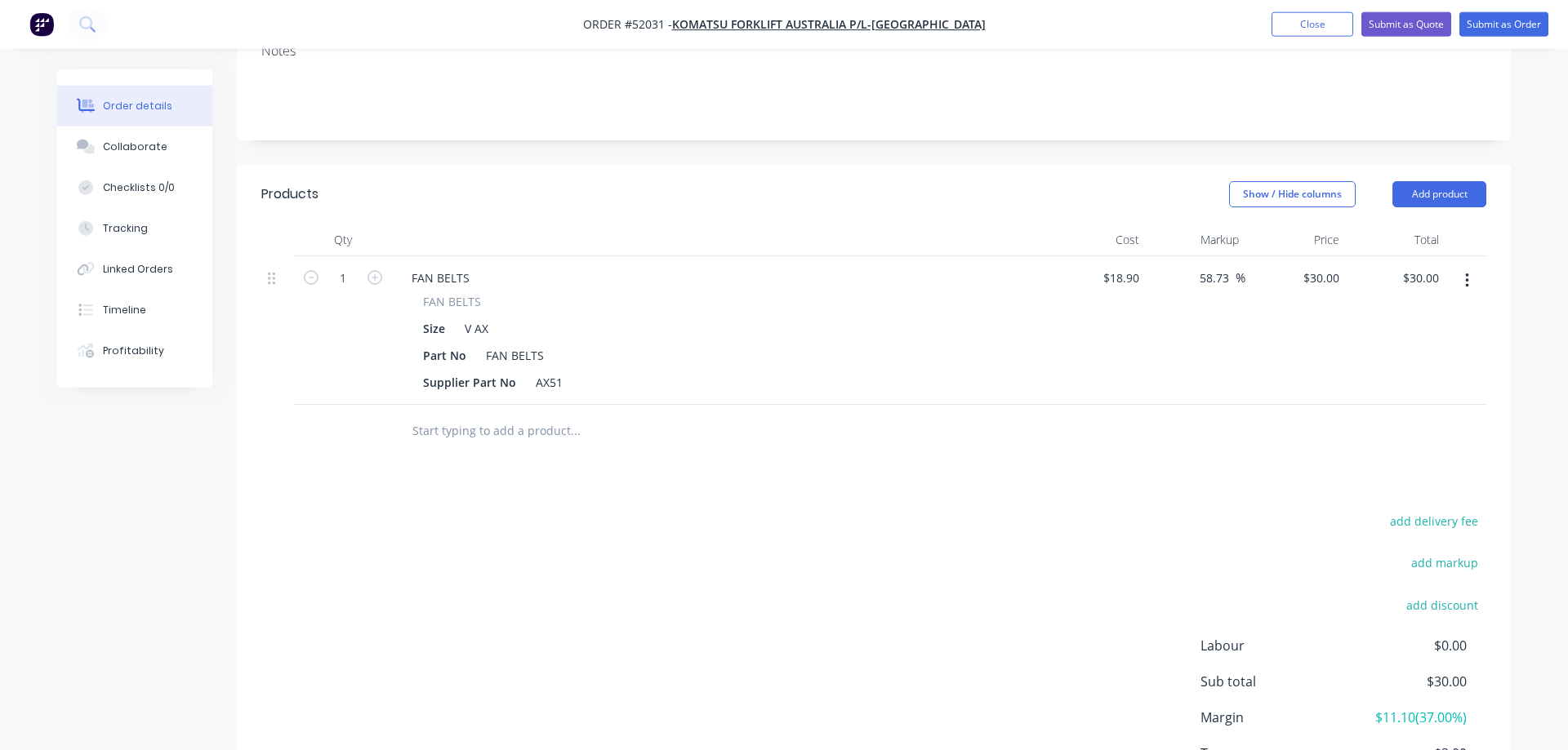
scroll to position [417, 0]
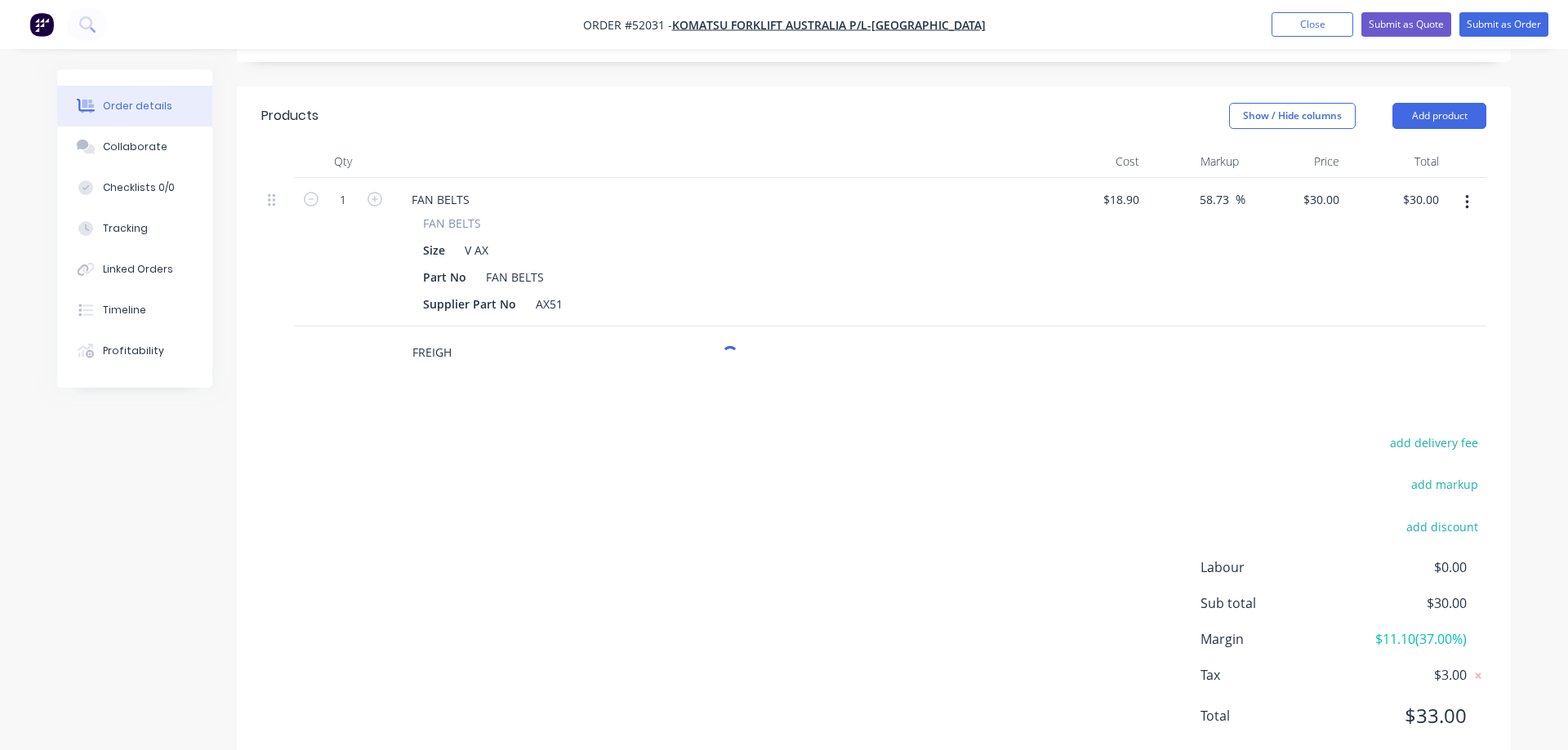
type input "FREIGHT"
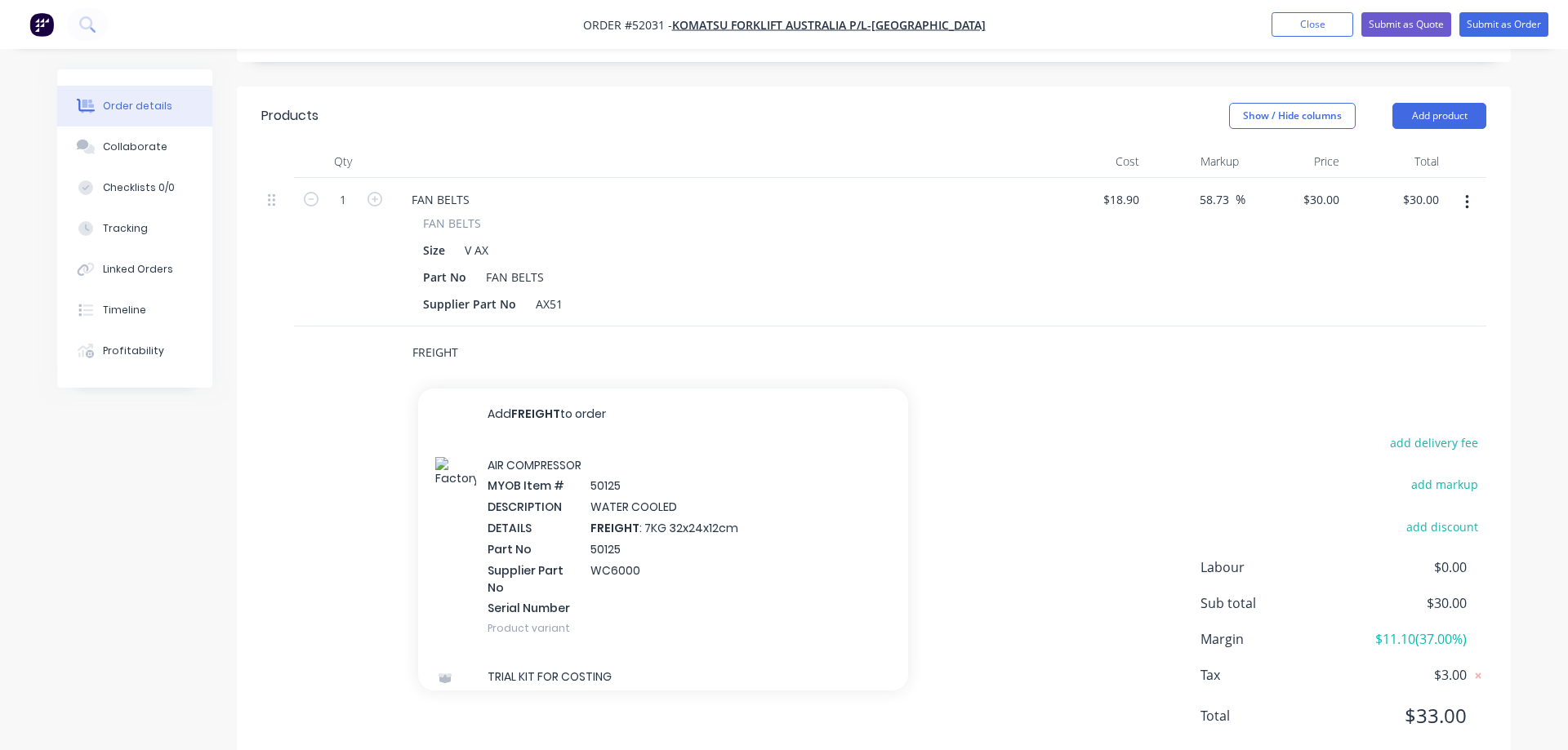
drag, startPoint x: 455, startPoint y: 331, endPoint x: 354, endPoint y: 335, distance: 101.1
click at [412, 336] on input "FREIGHT" at bounding box center [575, 352] width 327 height 33
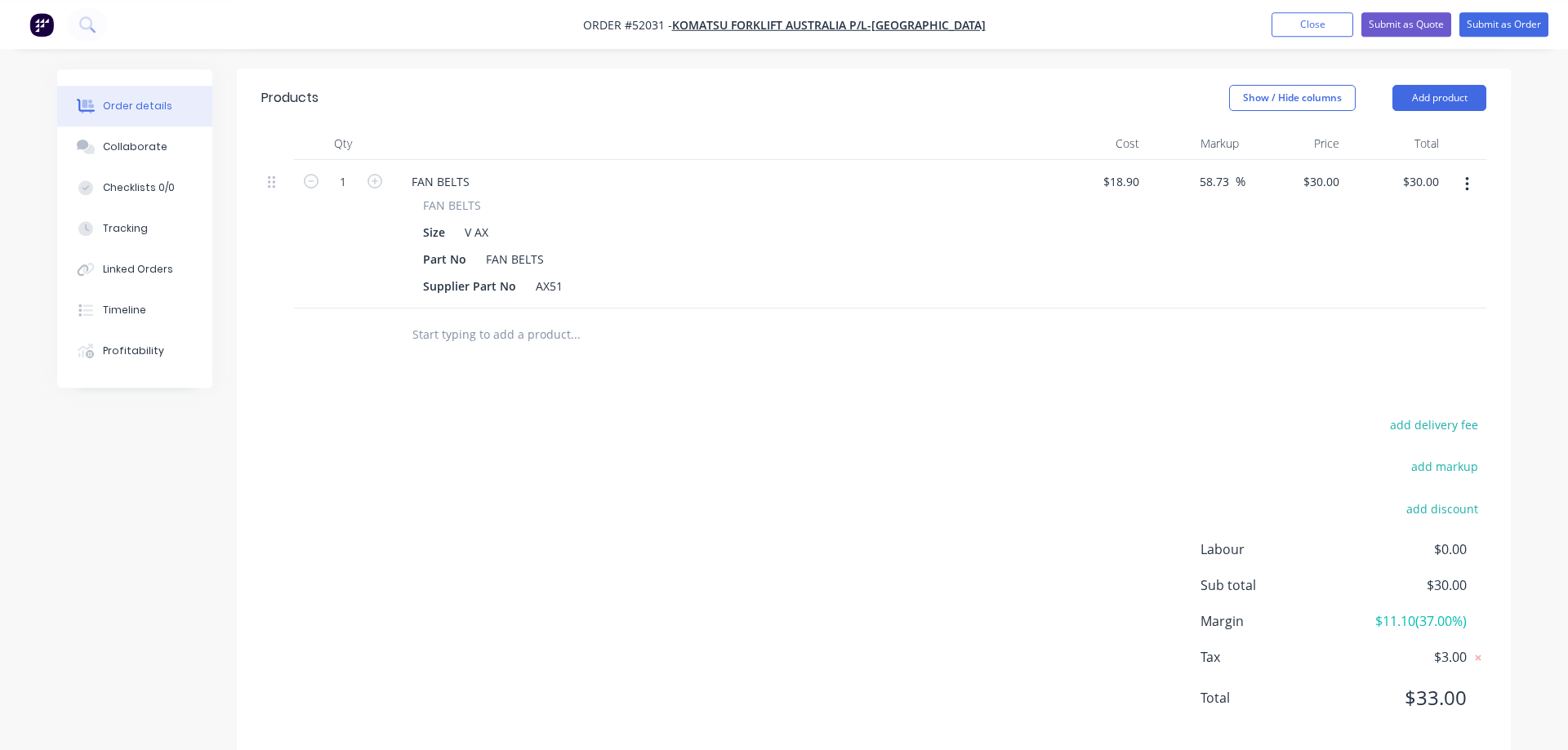
scroll to position [439, 0]
click at [1467, 173] on icon "button" at bounding box center [1466, 180] width 3 height 15
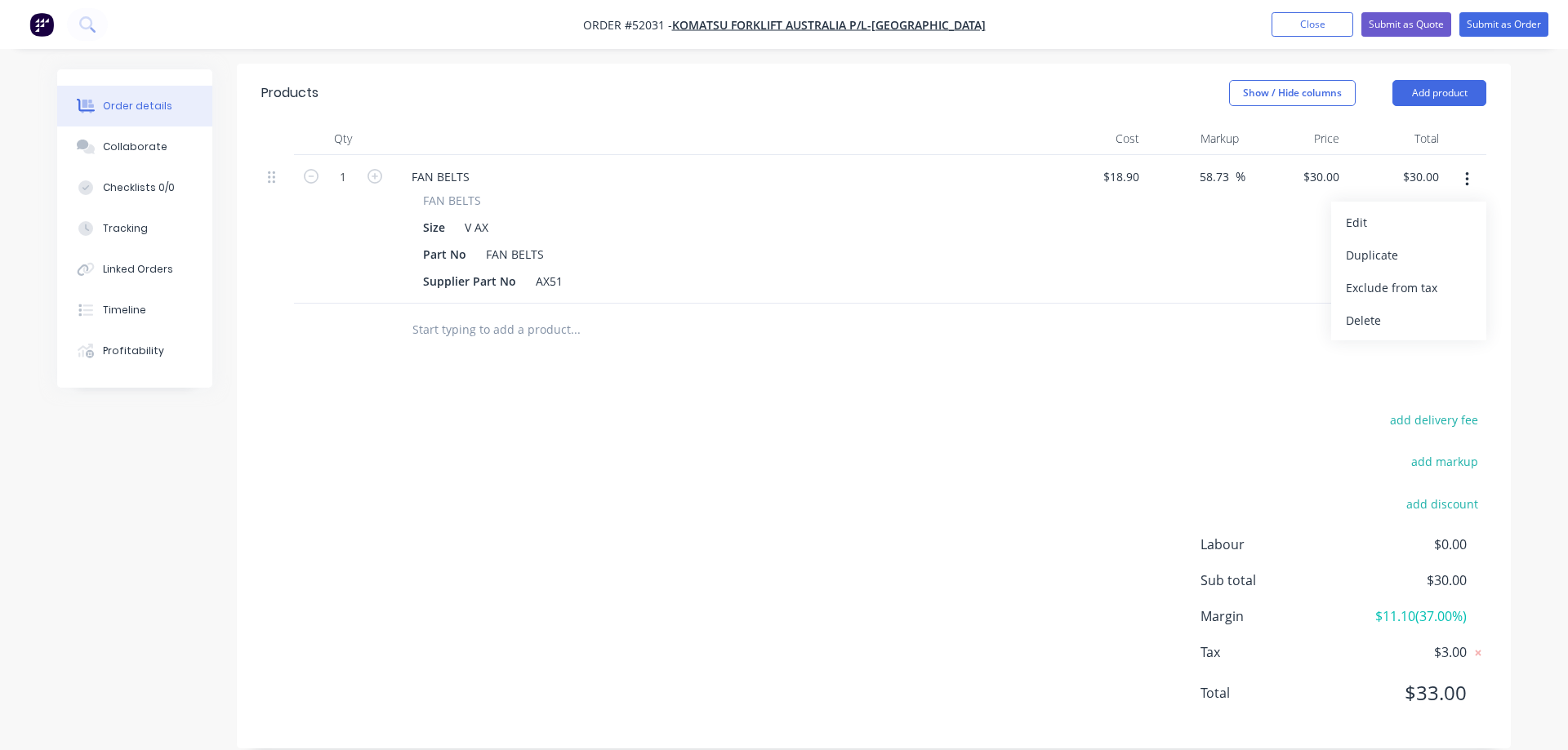
click at [513, 512] on div "add delivery fee add markup add discount Labour $0.00 Sub total $30.00 Margin $…" at bounding box center [873, 566] width 1225 height 315
click at [449, 313] on input "text" at bounding box center [575, 329] width 327 height 33
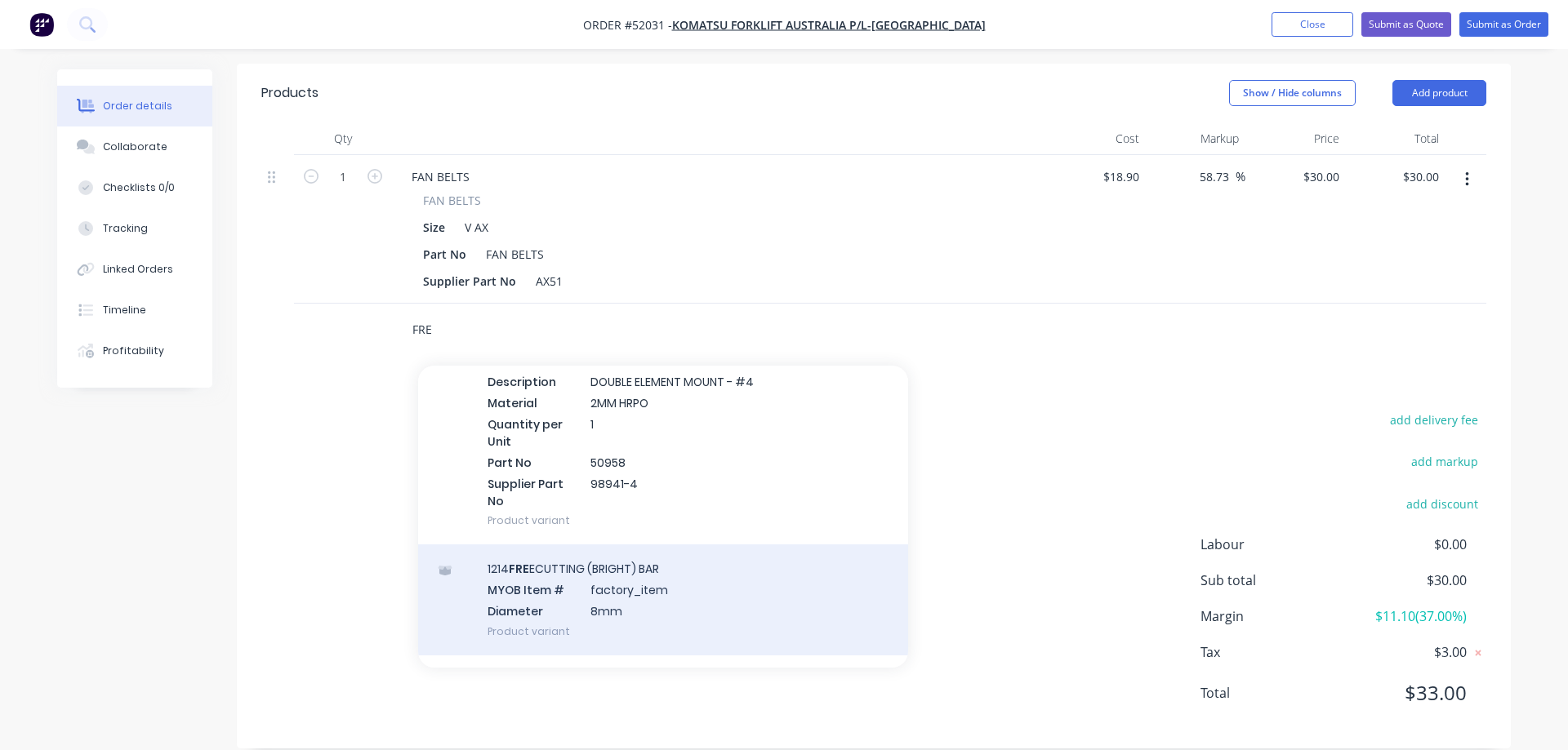
scroll to position [1116, 0]
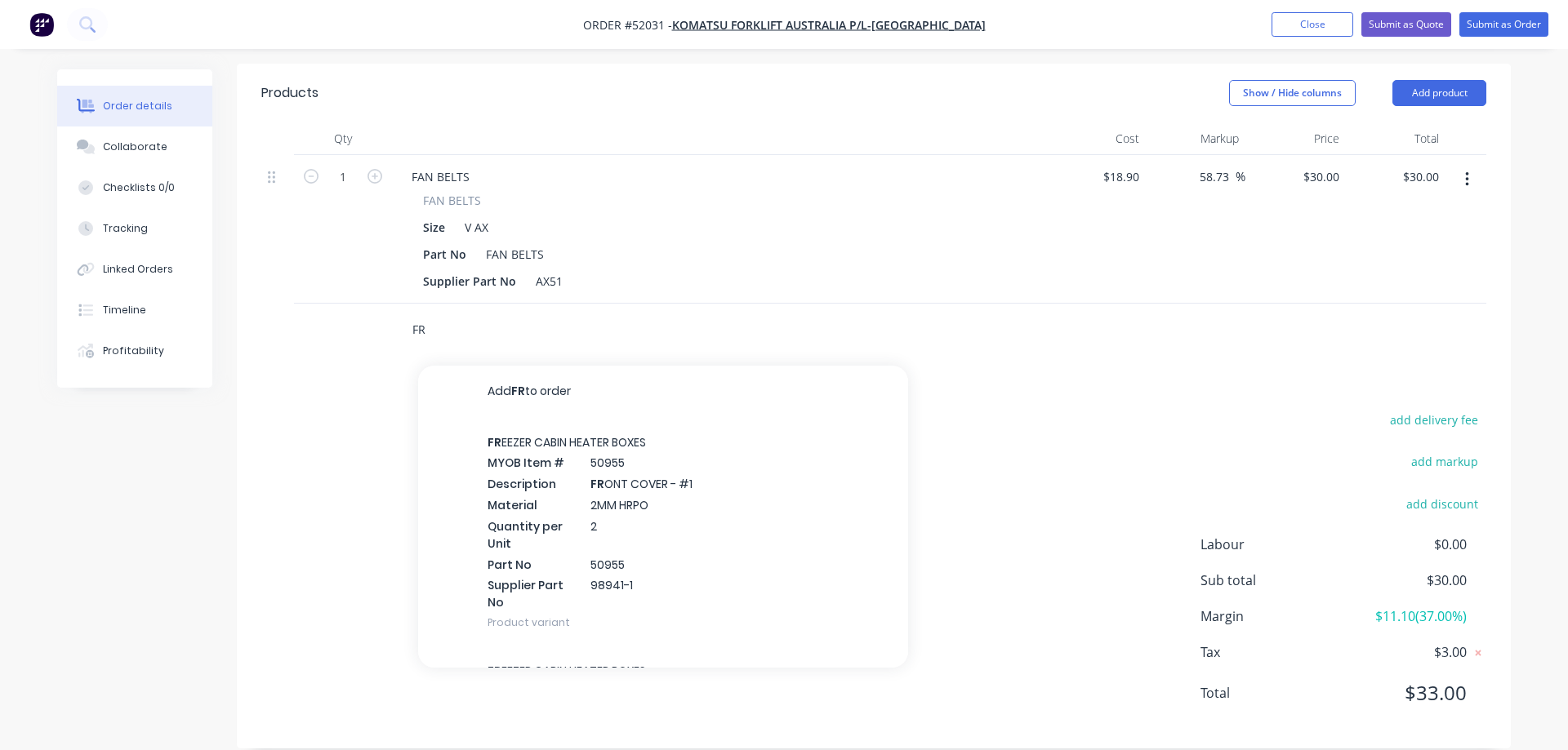
type input "F"
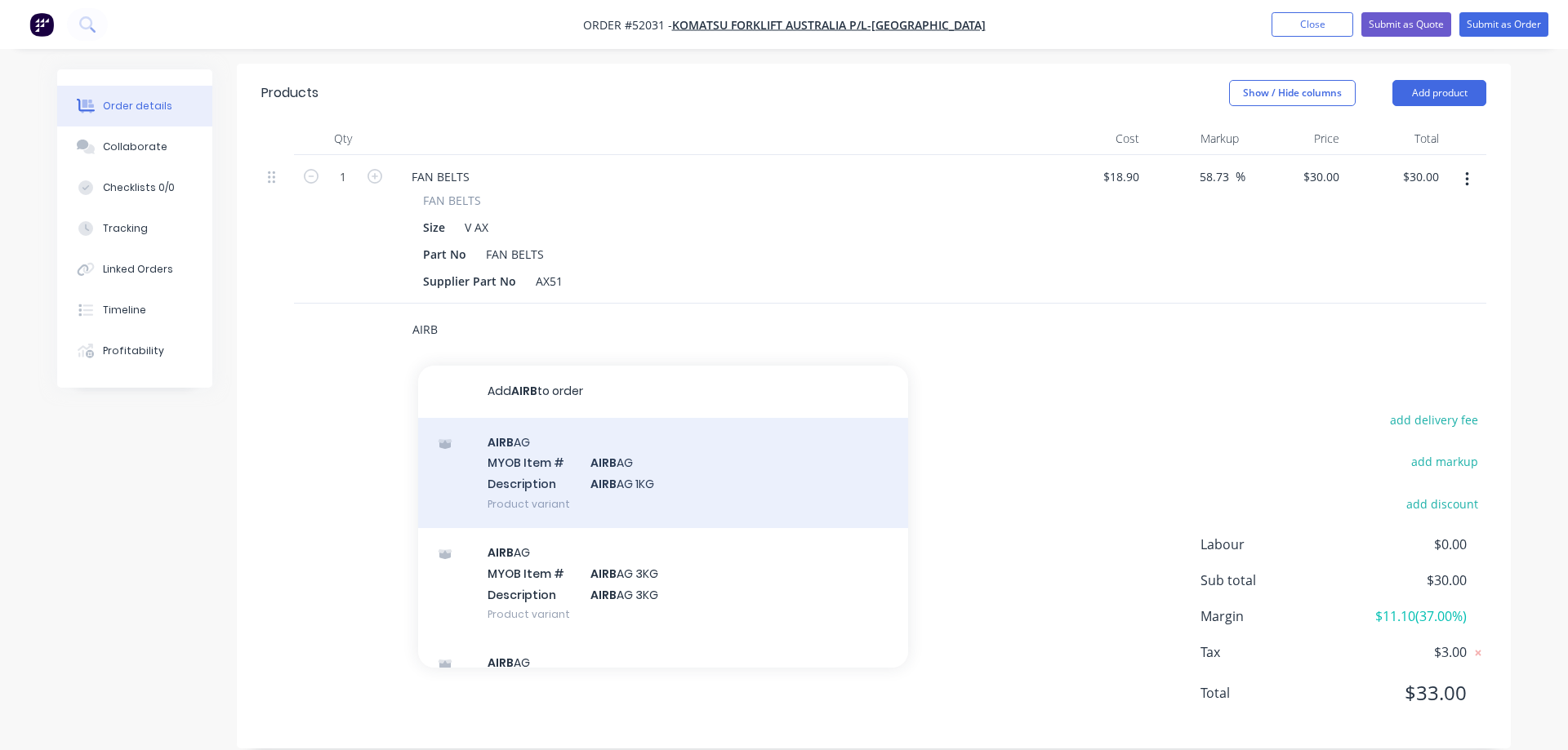
type input "AIRB"
click at [546, 453] on div "AIRB AG MYOB Item # AIRB AG Description AIRB AG 1KG Product variant" at bounding box center [663, 472] width 490 height 110
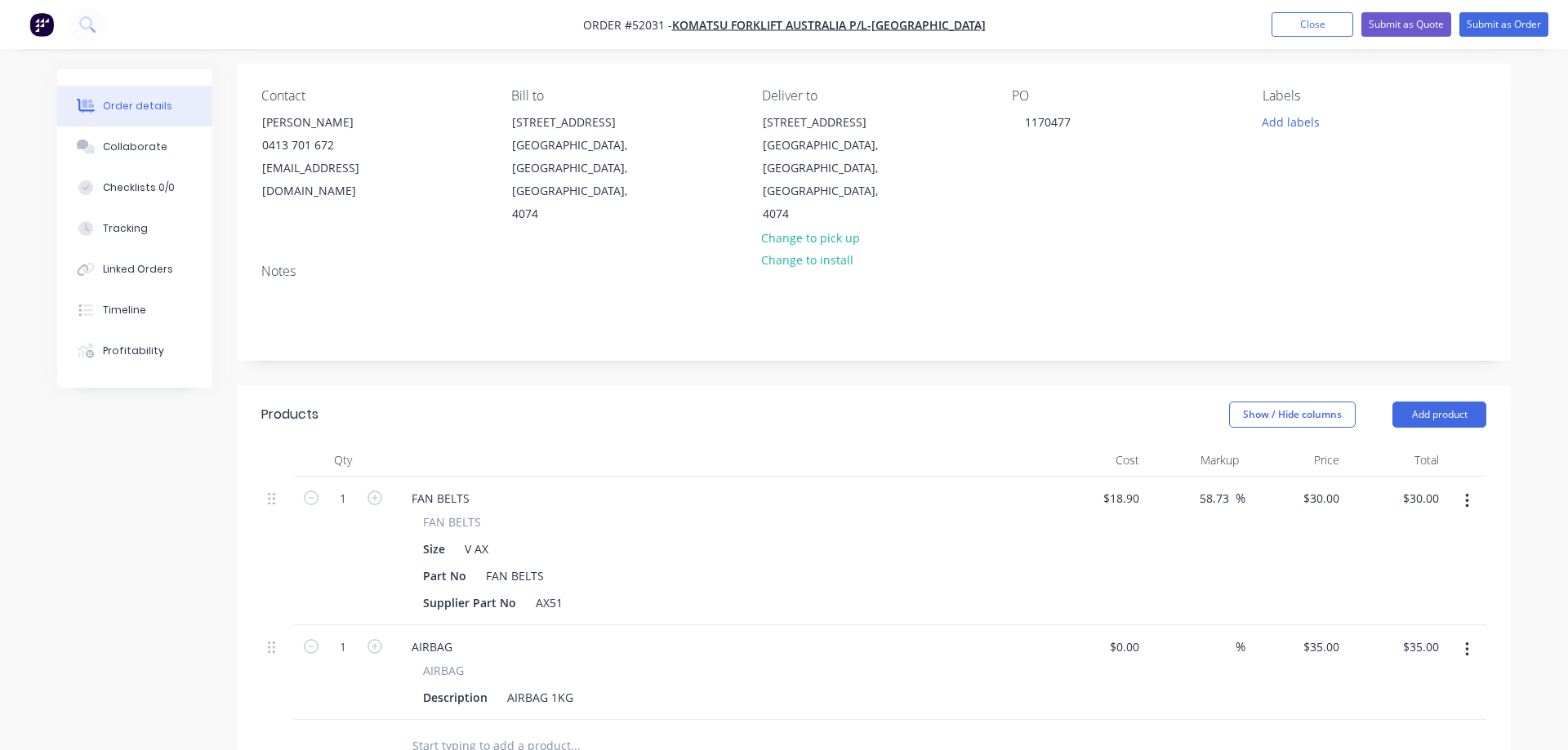
scroll to position [0, 0]
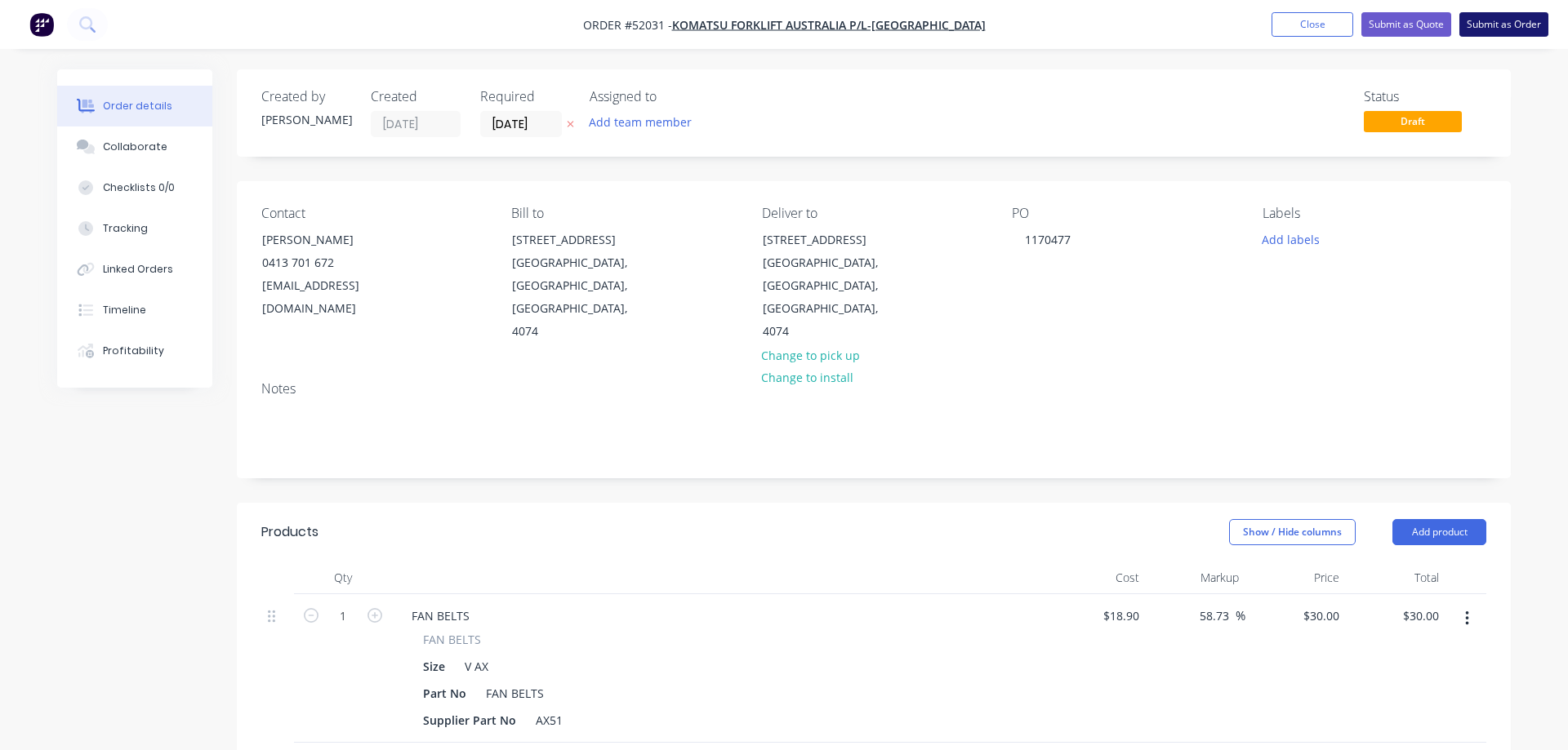
click at [1500, 23] on button "Submit as Order" at bounding box center [1503, 24] width 89 height 25
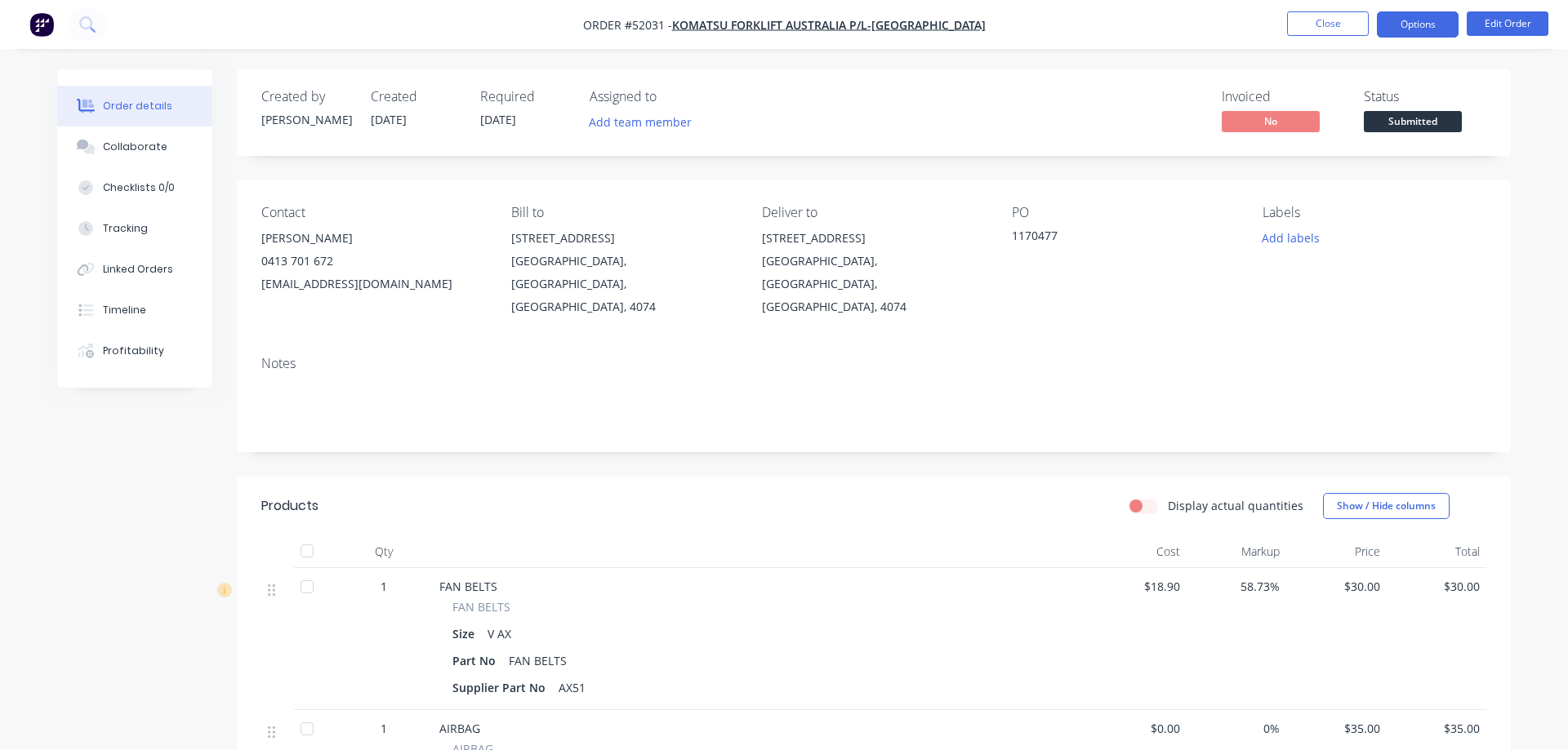
click at [1405, 29] on button "Options" at bounding box center [1417, 25] width 81 height 26
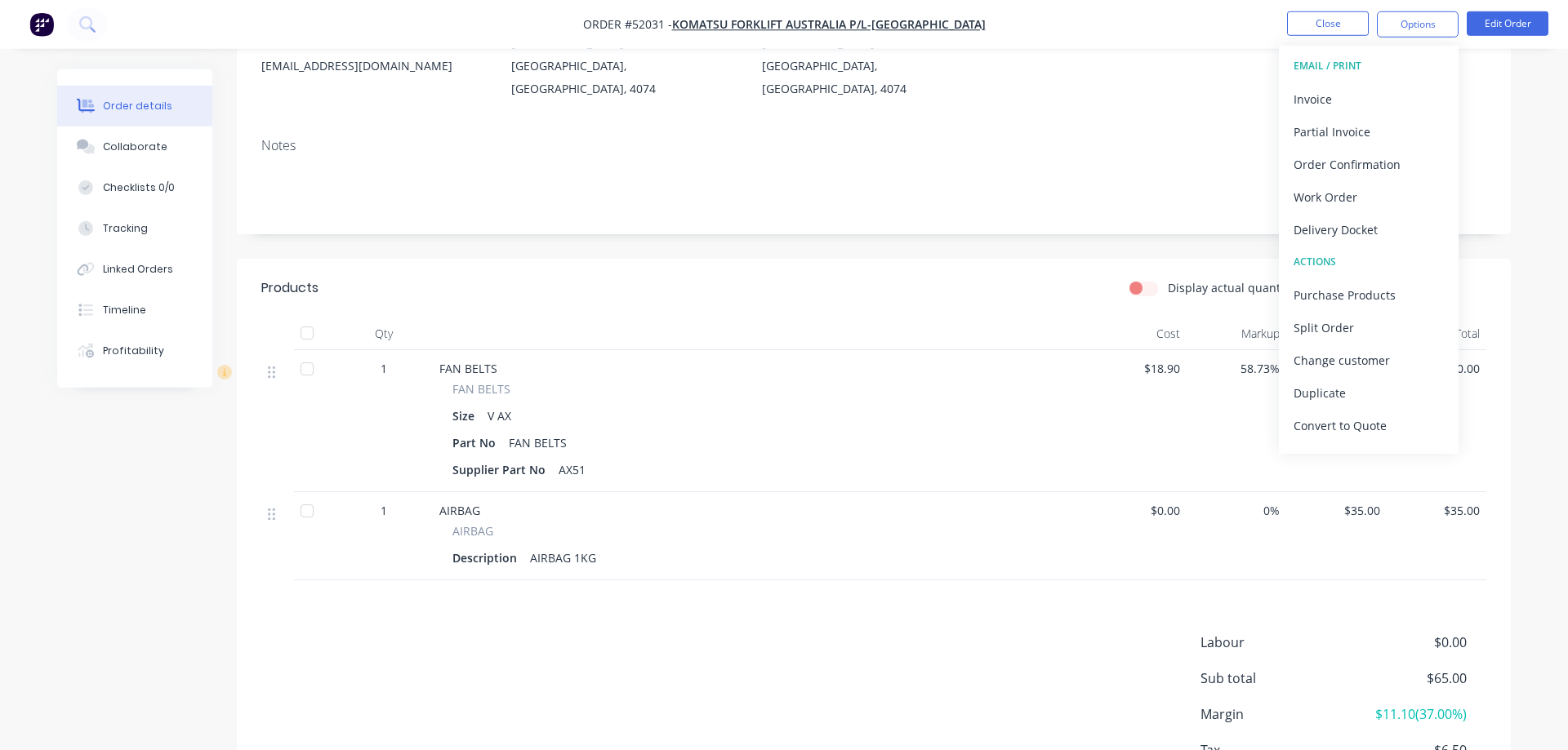
scroll to position [315, 0]
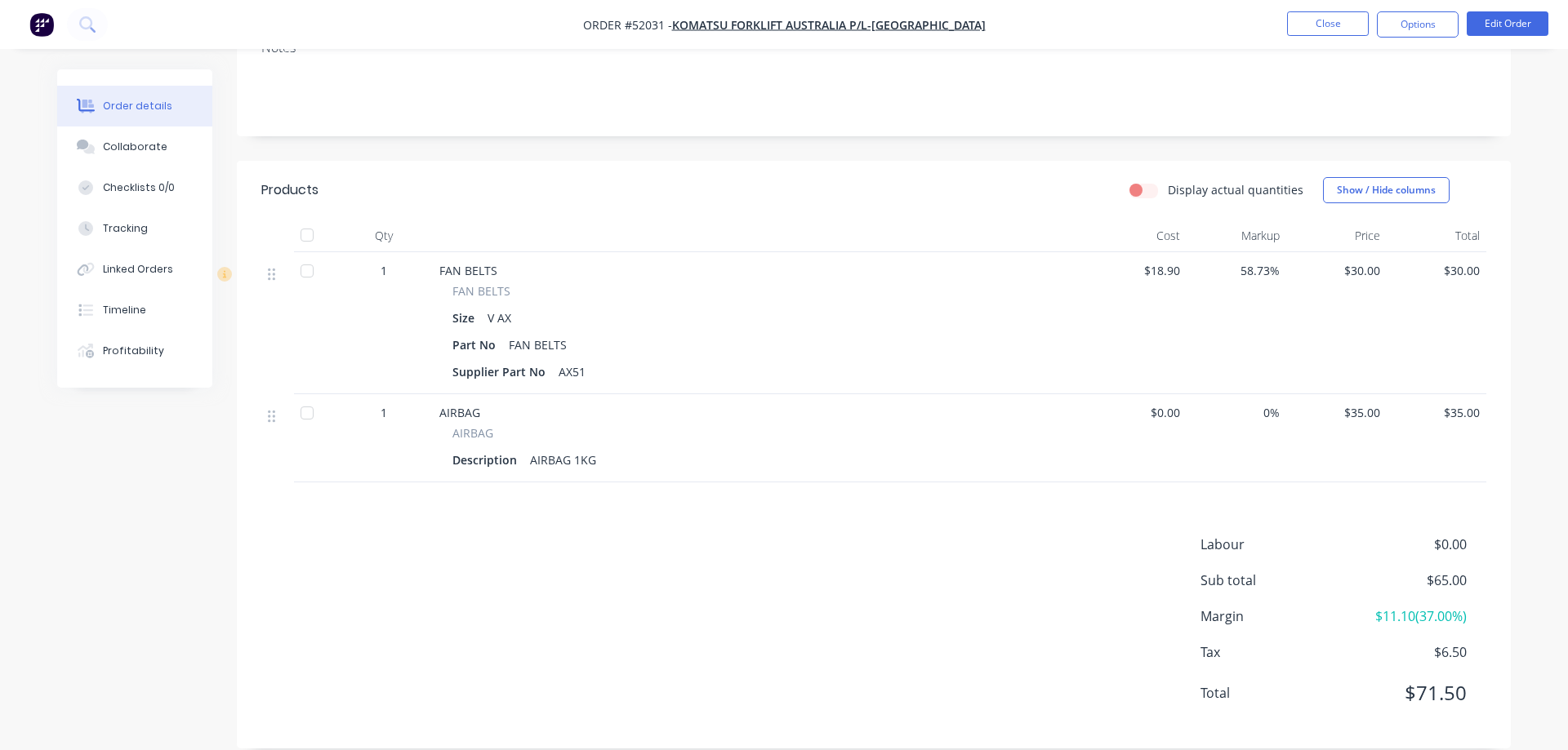
click at [1182, 34] on nav "Order #52031 - KOMATSU FORKLIFT AUSTRALIA P/L-SUMNER PARK Close Options Edit Or…" at bounding box center [784, 24] width 1568 height 49
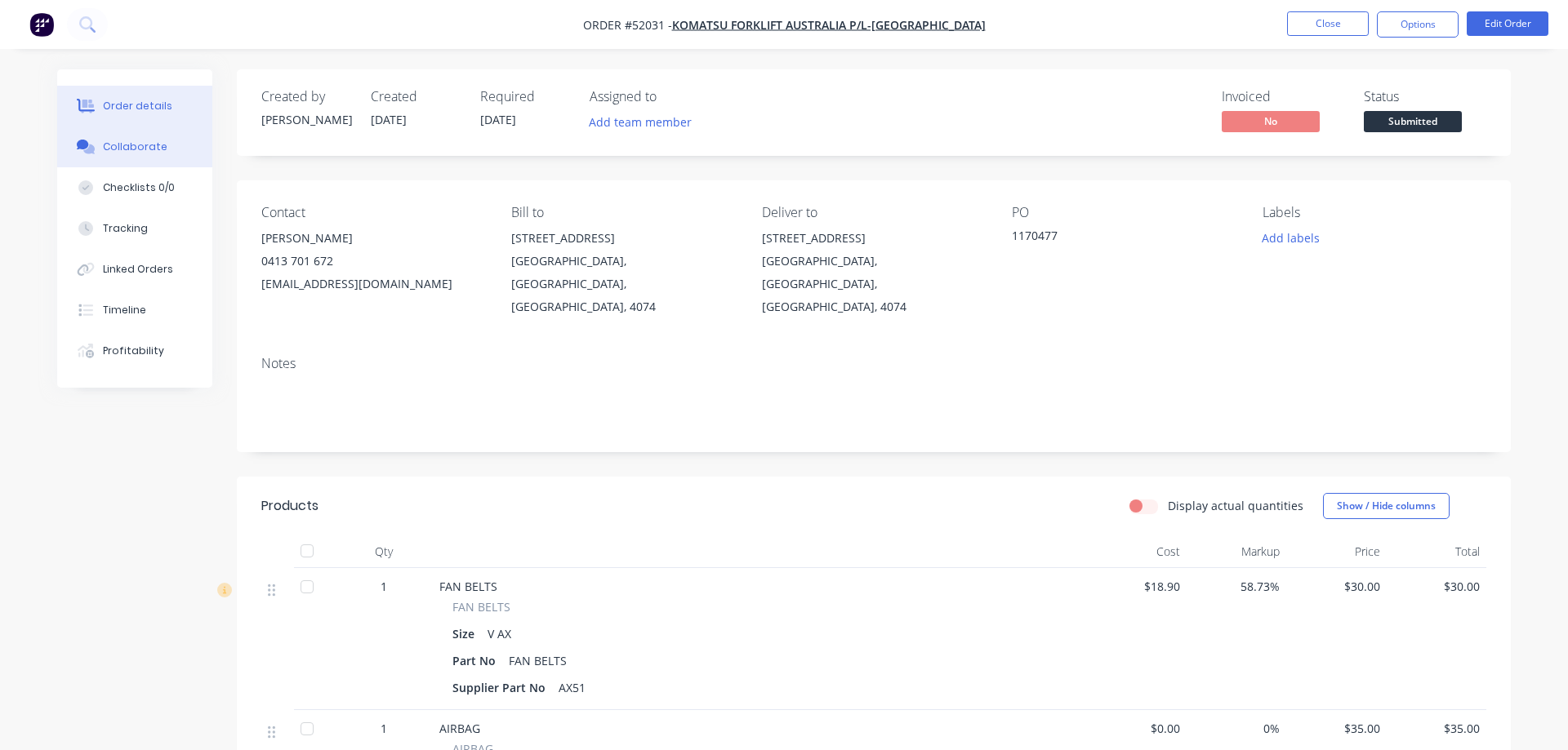
click at [92, 148] on icon at bounding box center [89, 150] width 12 height 10
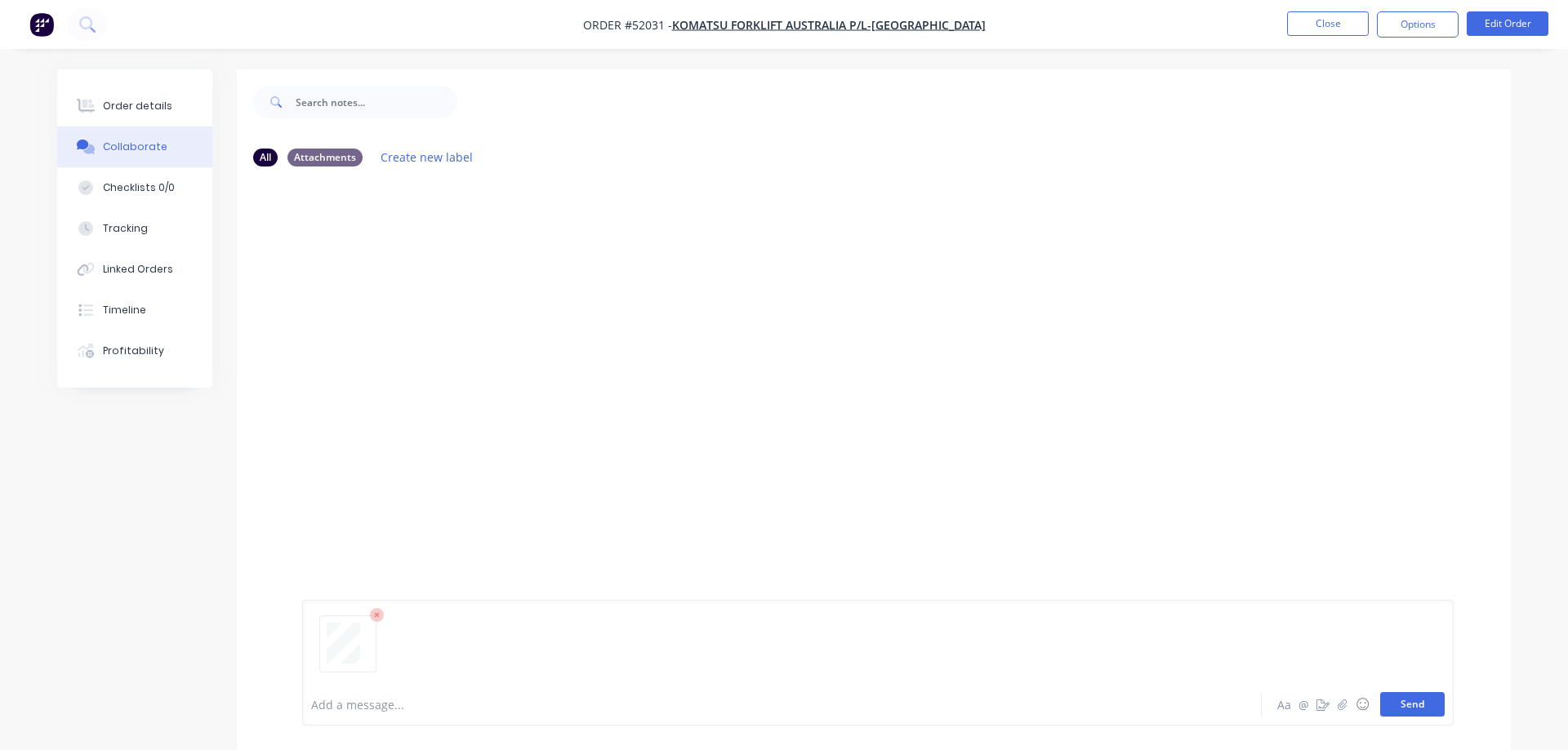
click at [1415, 703] on button "Send" at bounding box center [1411, 704] width 65 height 25
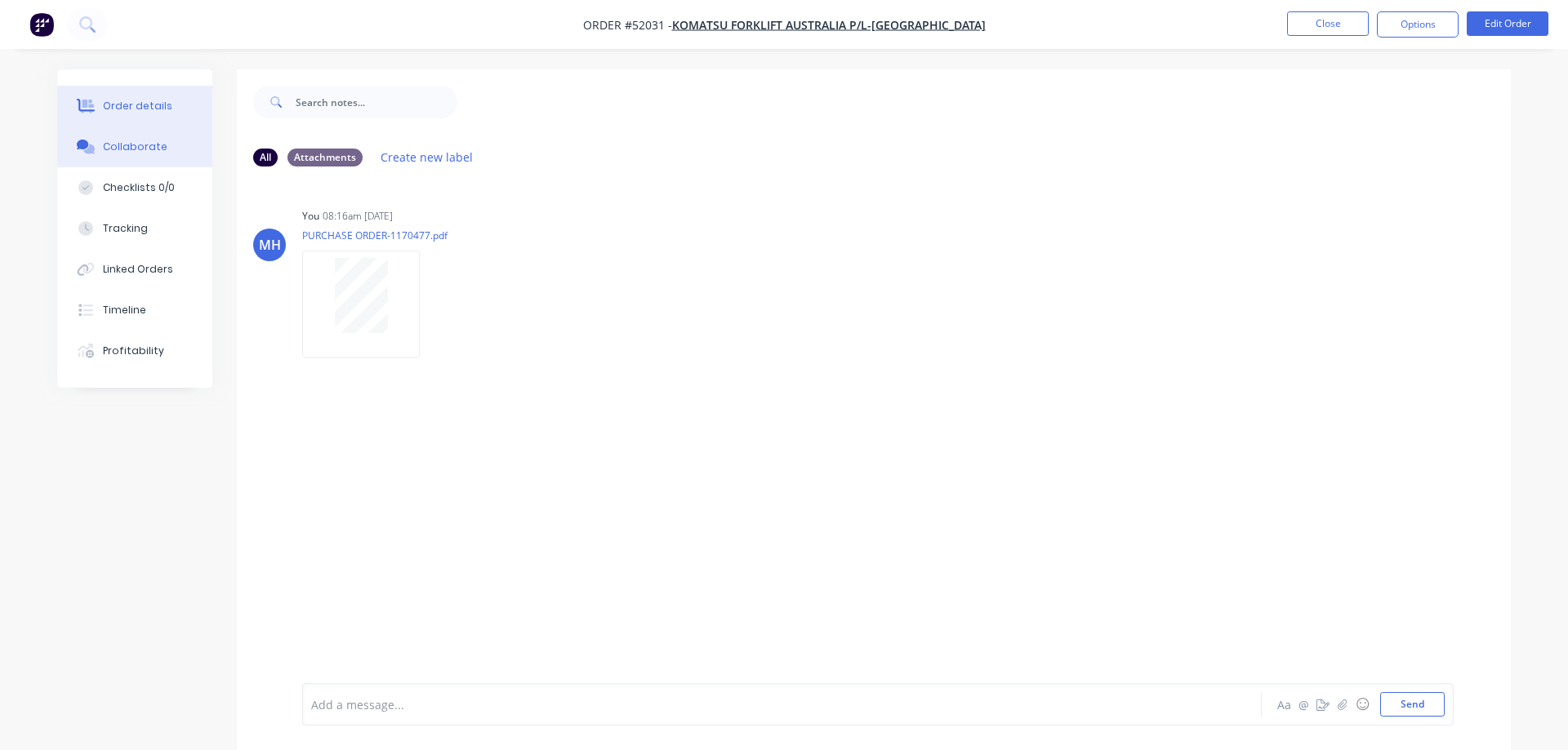
click at [154, 106] on div "Order details" at bounding box center [138, 106] width 69 height 15
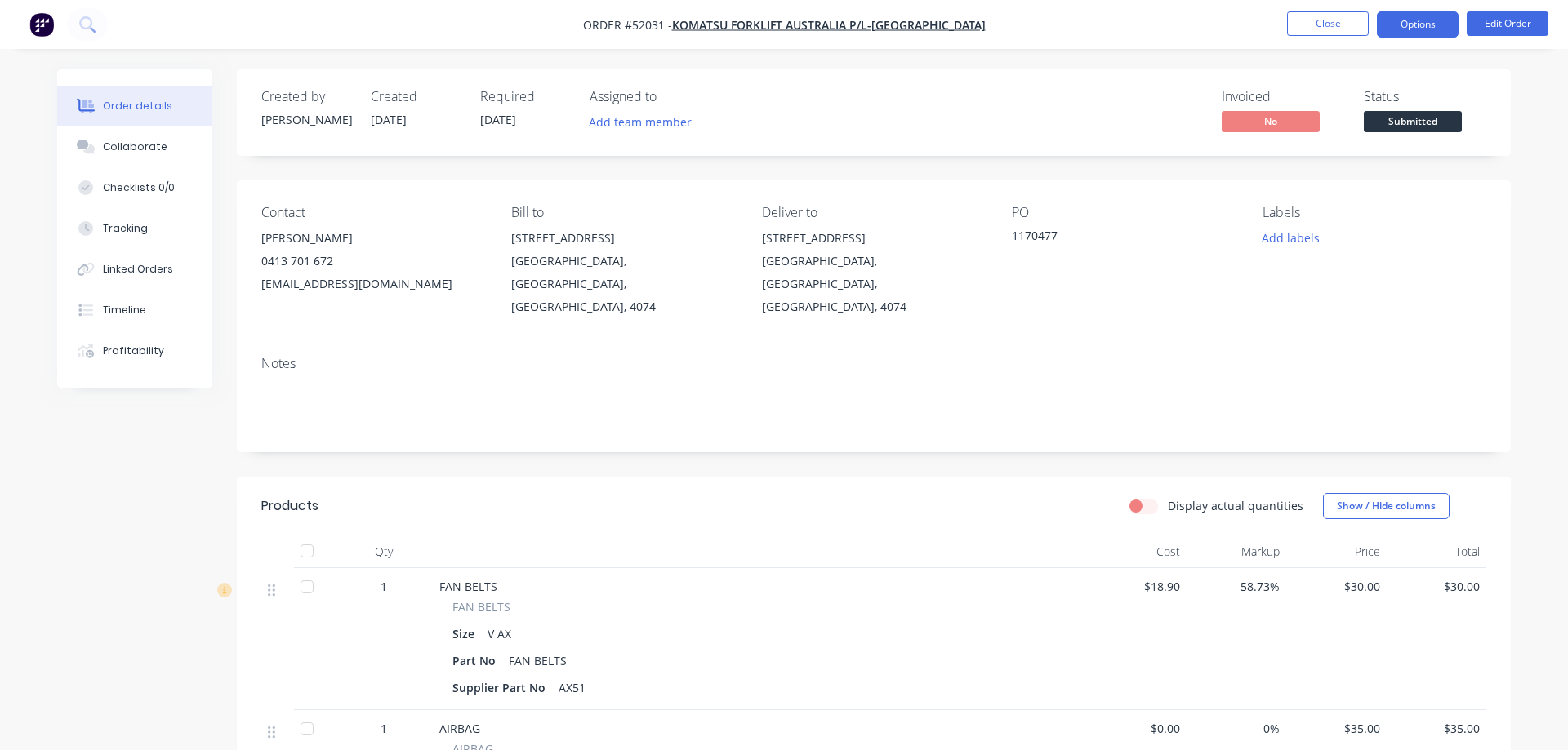
click at [1431, 19] on button "Options" at bounding box center [1417, 25] width 81 height 26
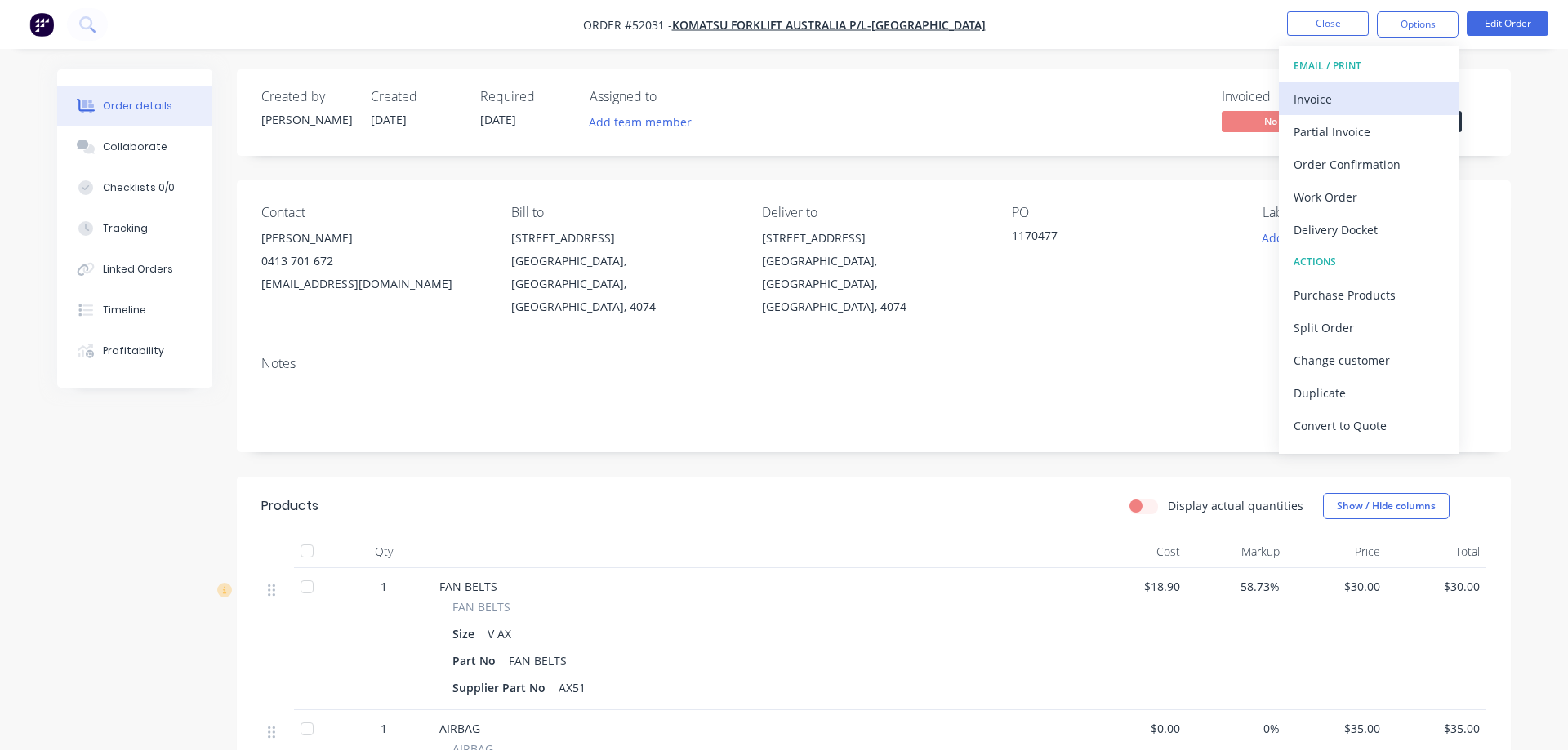
click at [1304, 96] on div "Invoice" at bounding box center [1368, 99] width 150 height 24
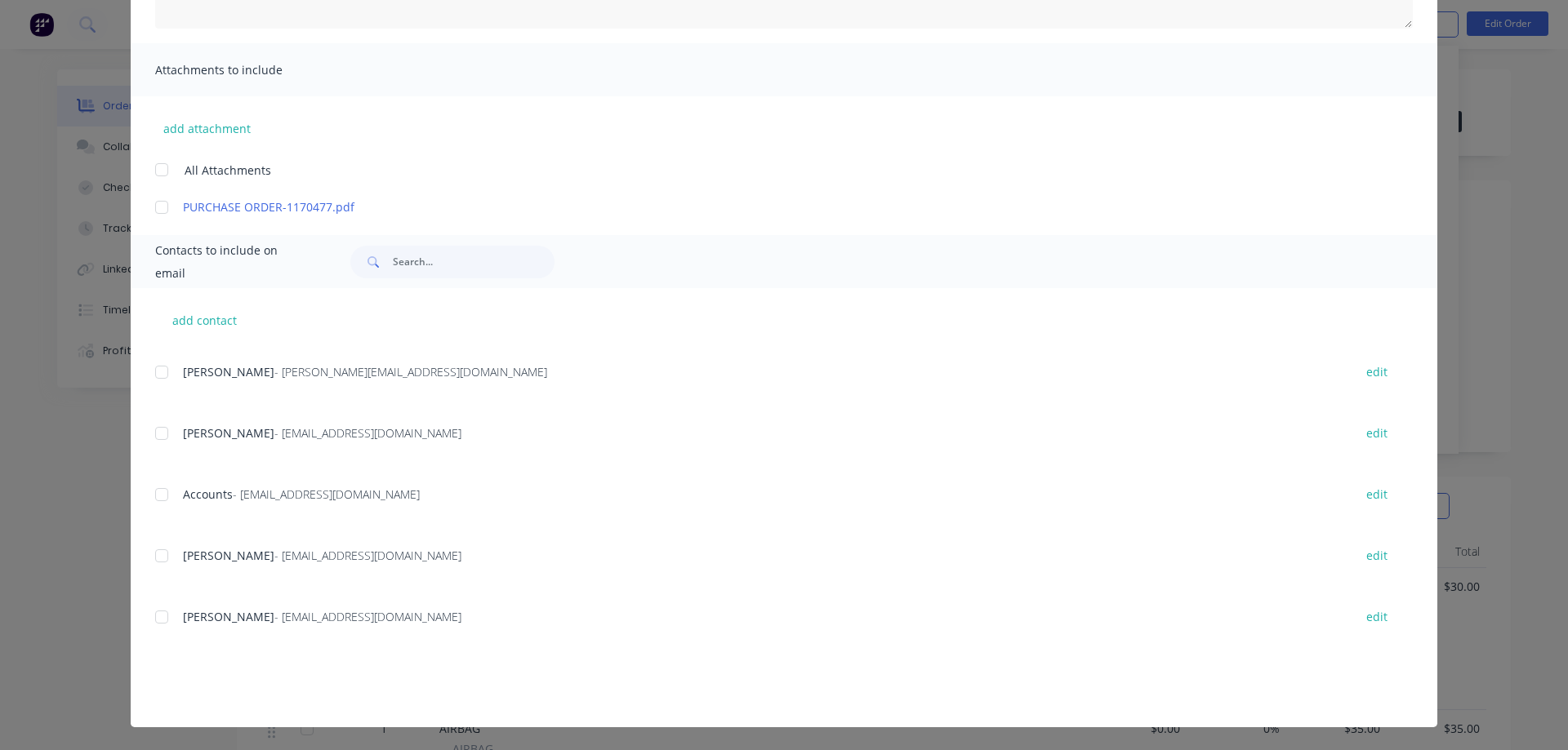
scroll to position [279, 0]
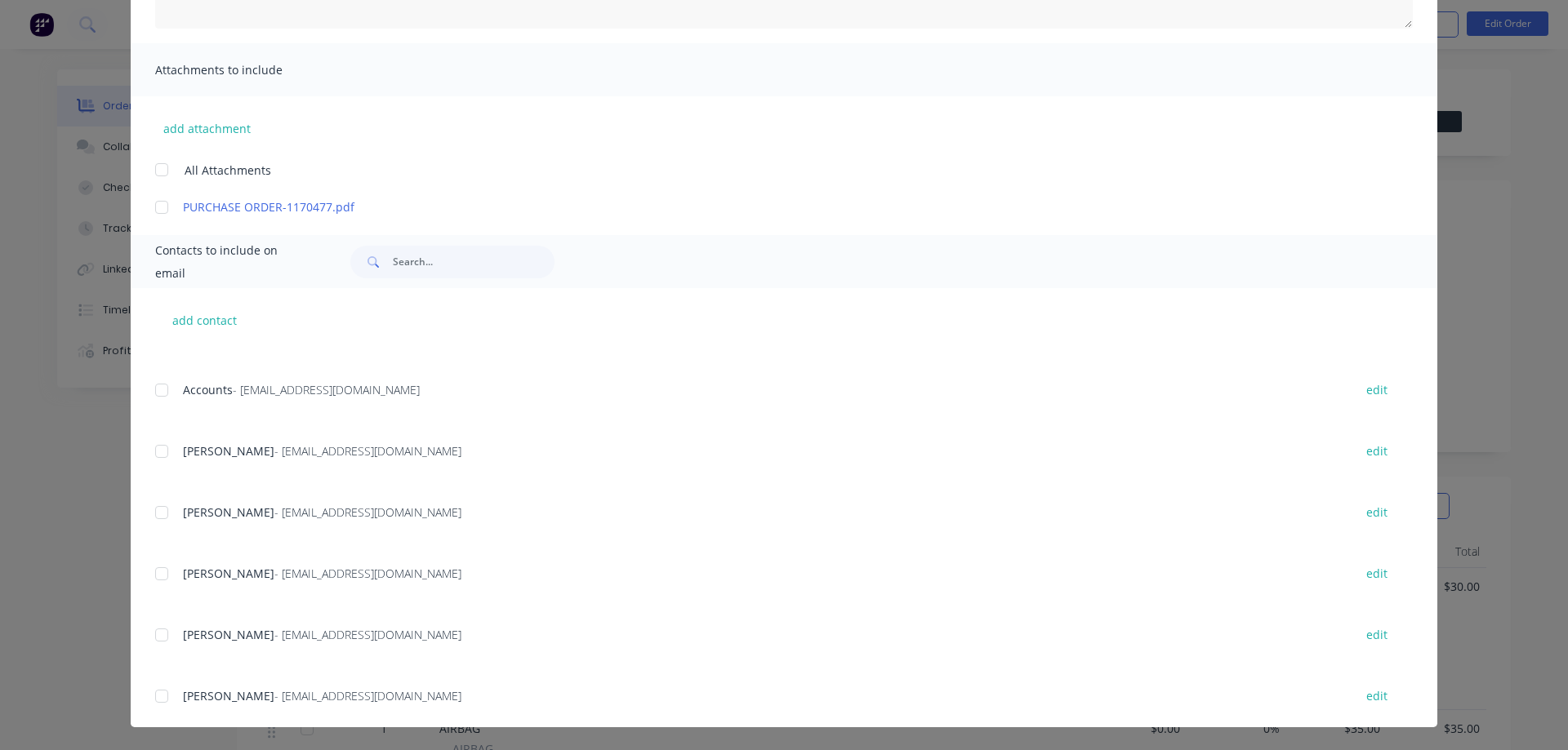
click at [162, 389] on div at bounding box center [161, 390] width 33 height 33
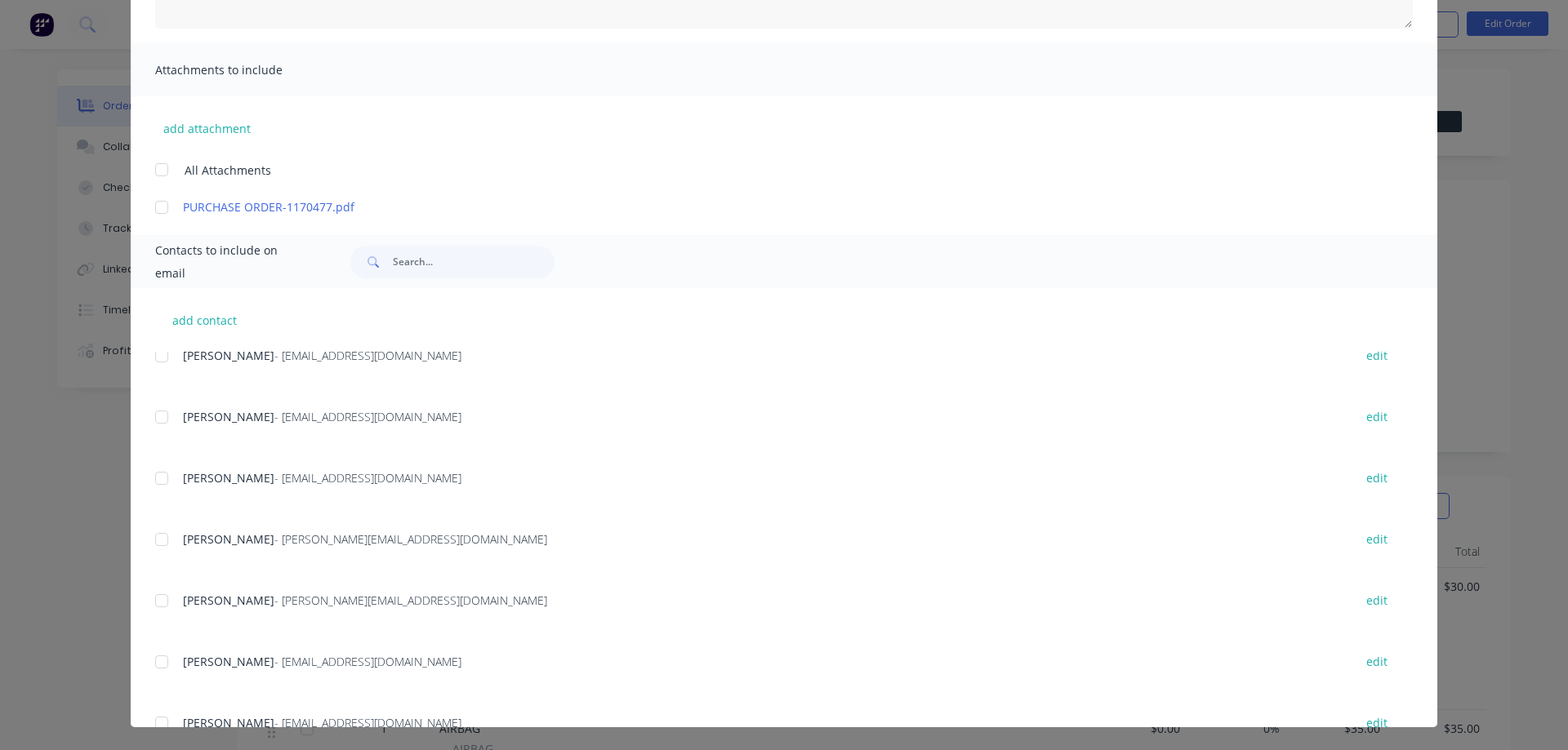
scroll to position [604, 0]
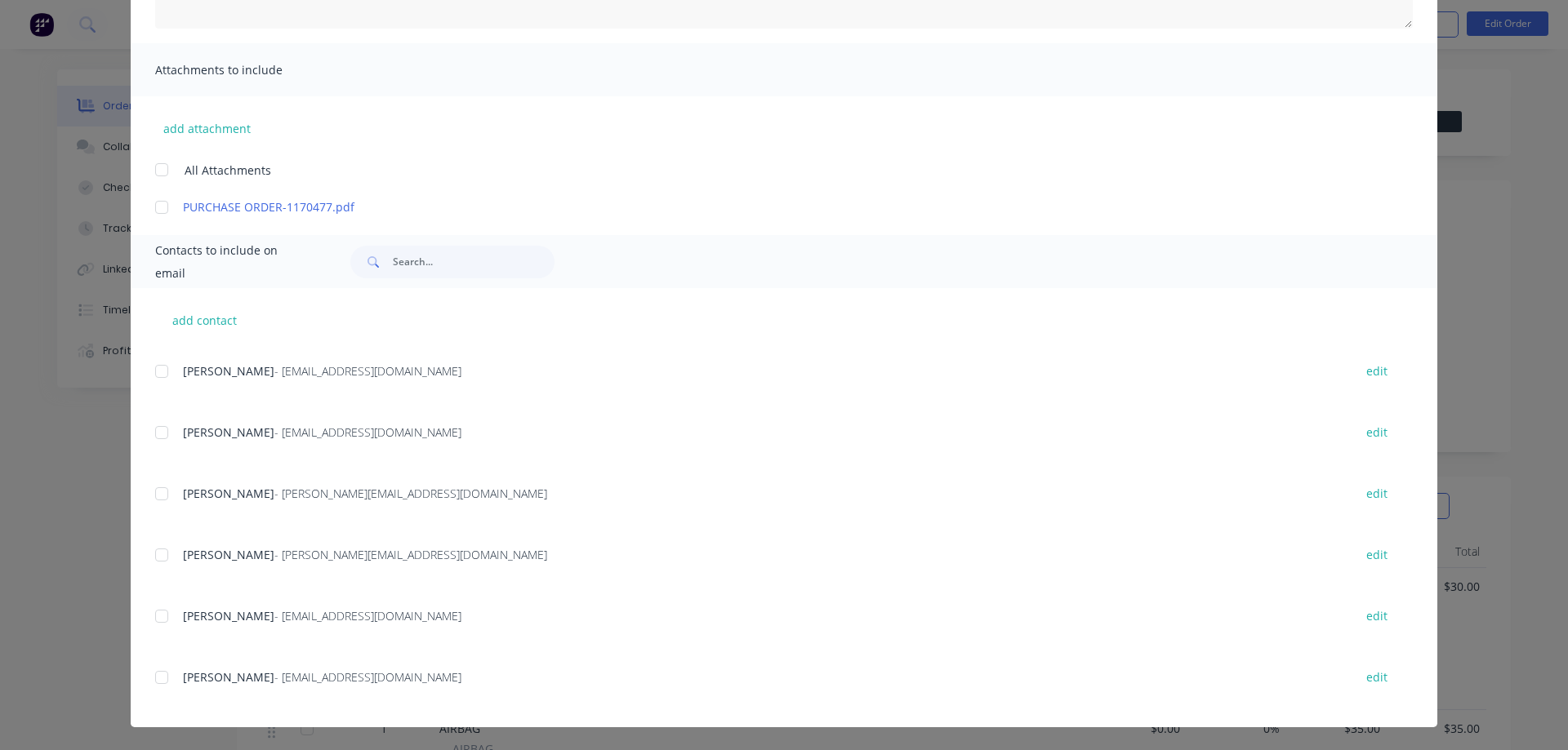
click at [157, 369] on div at bounding box center [161, 371] width 33 height 33
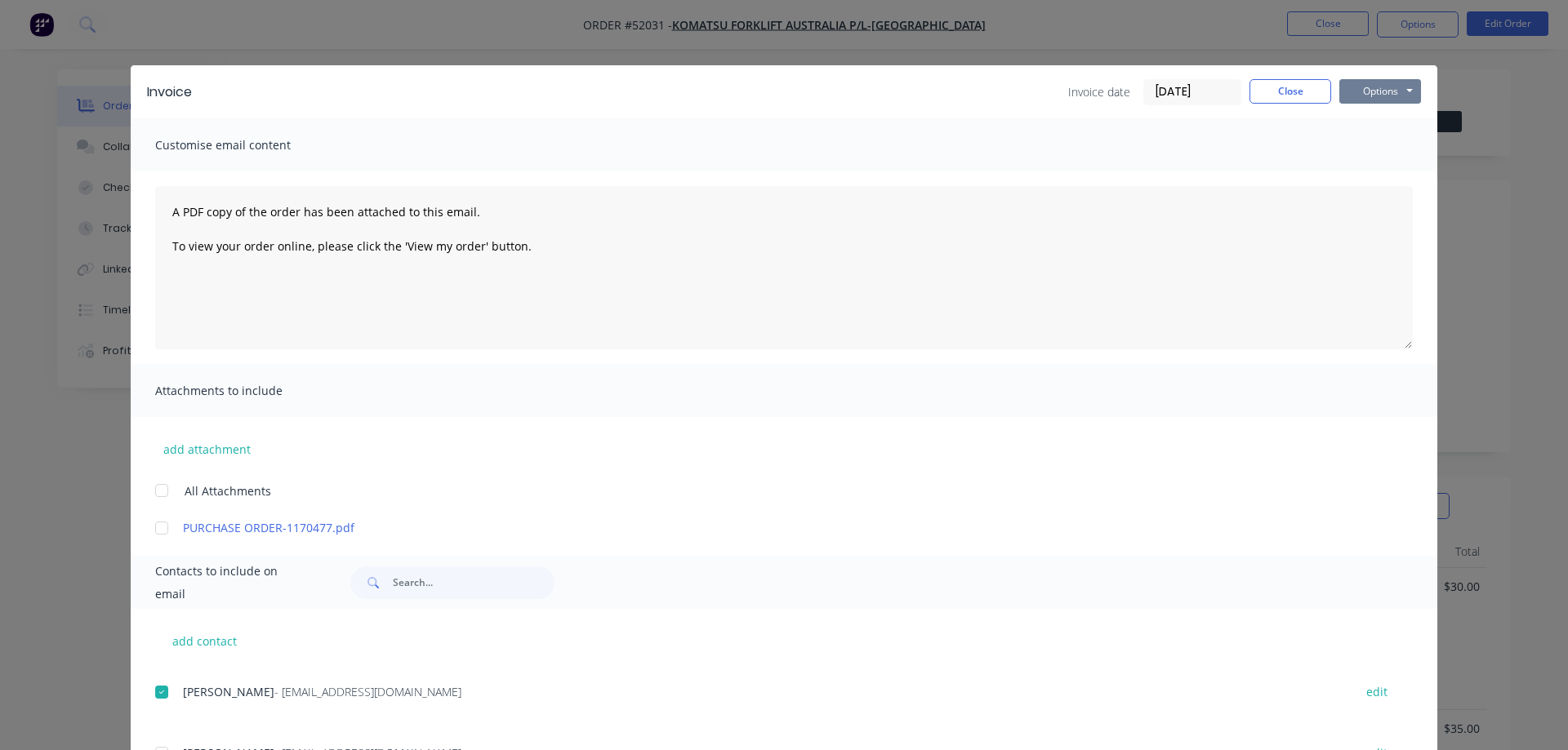
click at [1375, 87] on button "Options" at bounding box center [1379, 91] width 81 height 25
click at [1379, 173] on button "Email" at bounding box center [1390, 174] width 104 height 27
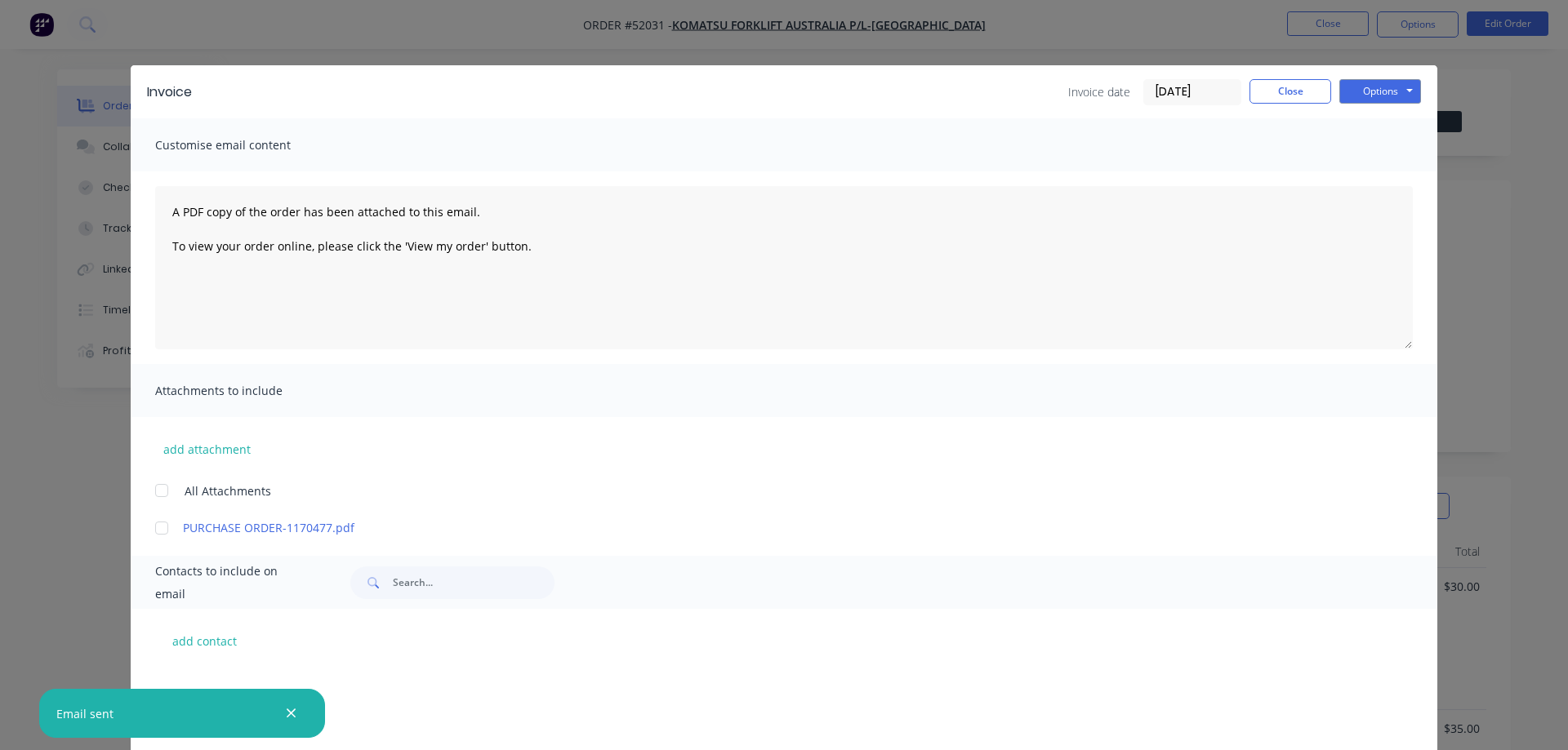
scroll to position [604, 0]
click at [1304, 95] on button "Close" at bounding box center [1290, 91] width 81 height 25
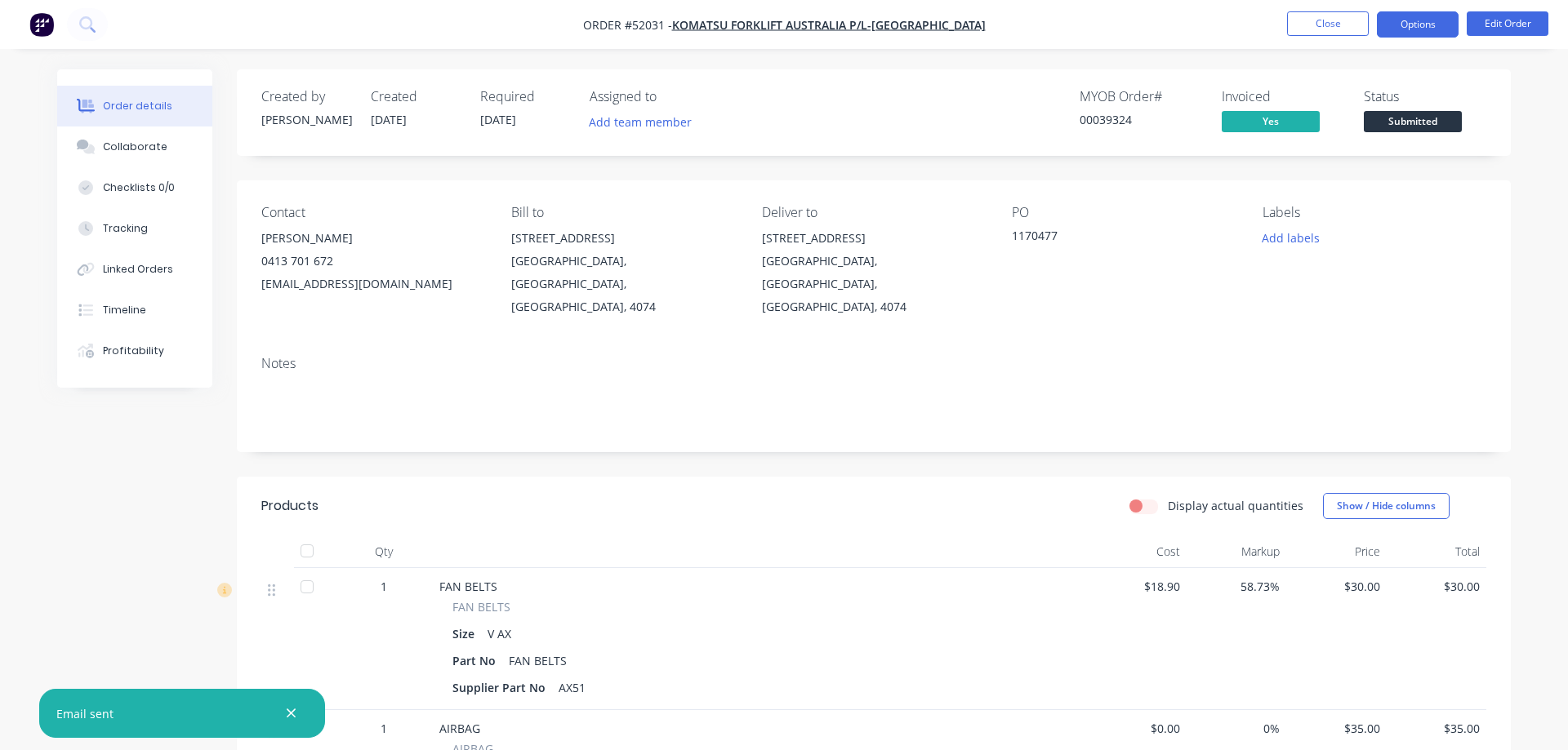
click at [1434, 27] on button "Options" at bounding box center [1417, 25] width 81 height 26
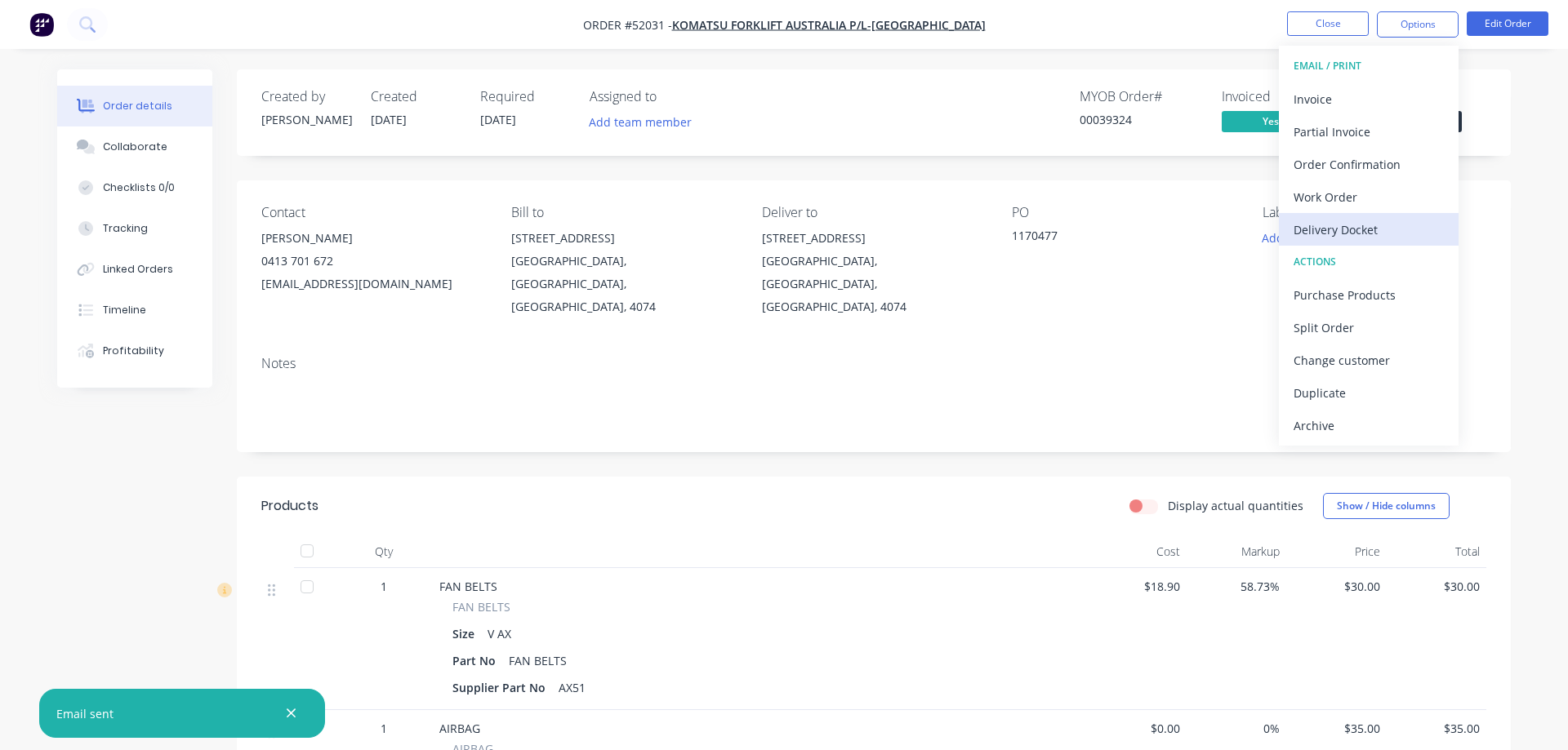
click at [1357, 231] on div "Delivery Docket" at bounding box center [1368, 230] width 150 height 24
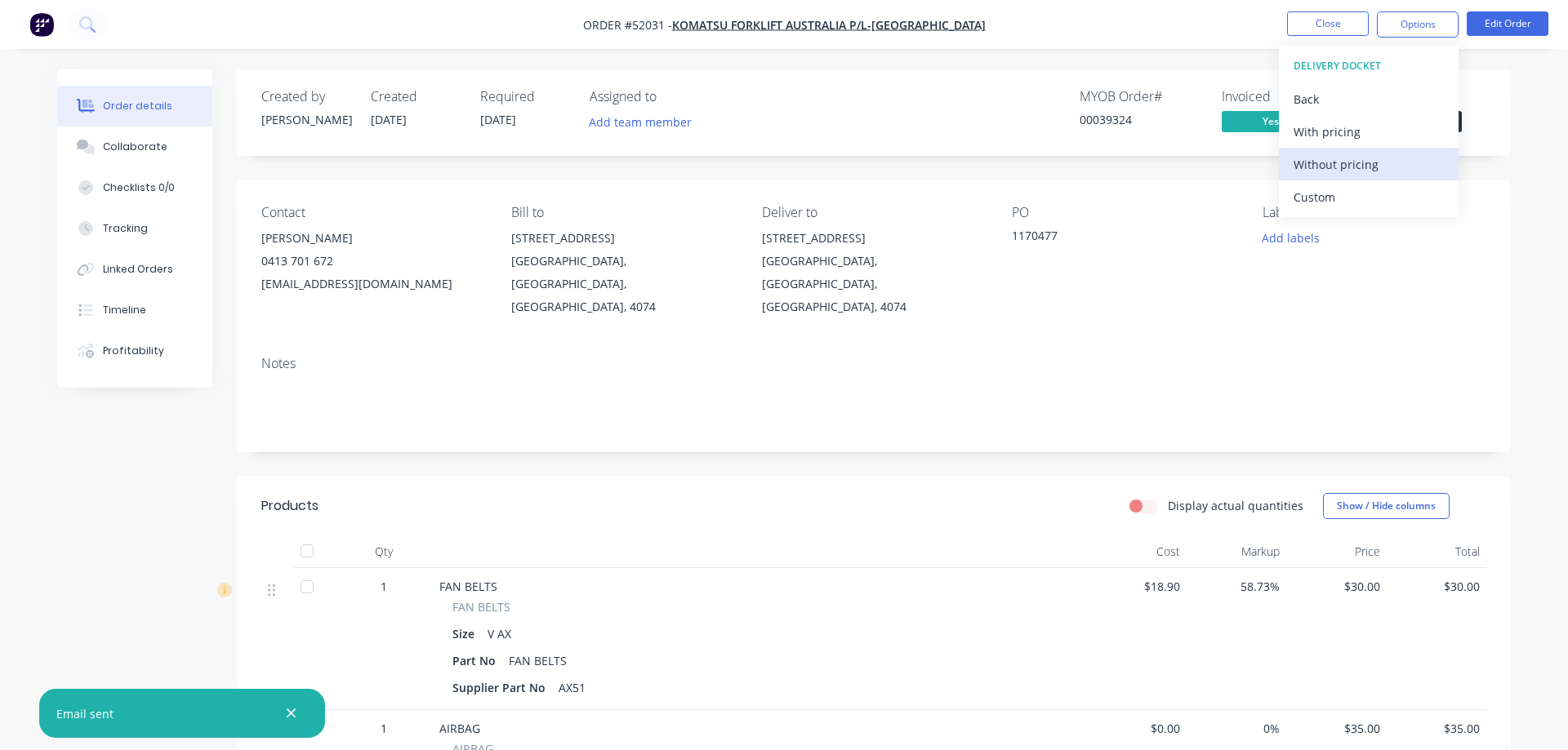
click at [1310, 165] on div "Without pricing" at bounding box center [1368, 165] width 150 height 24
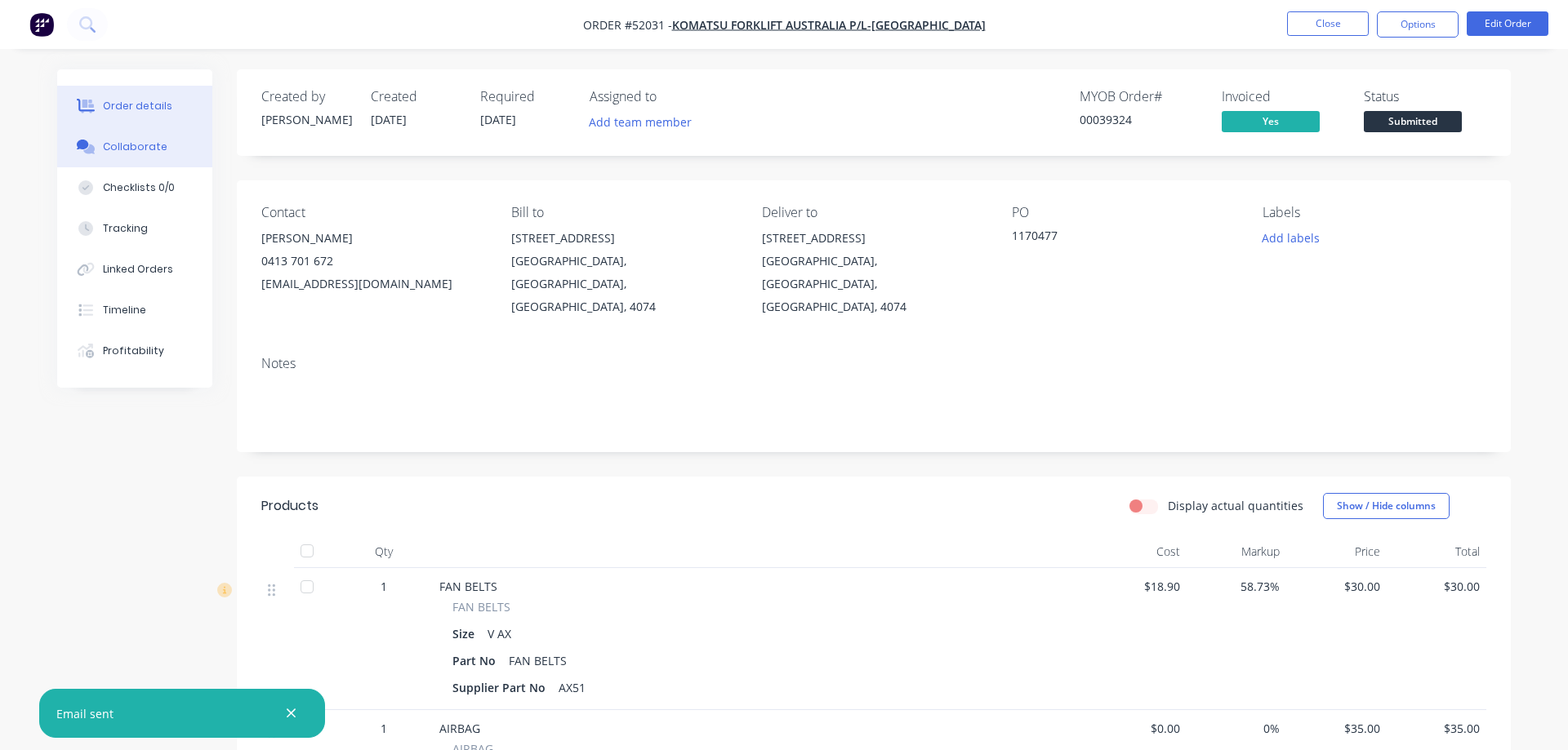
click at [85, 145] on icon at bounding box center [82, 145] width 12 height 10
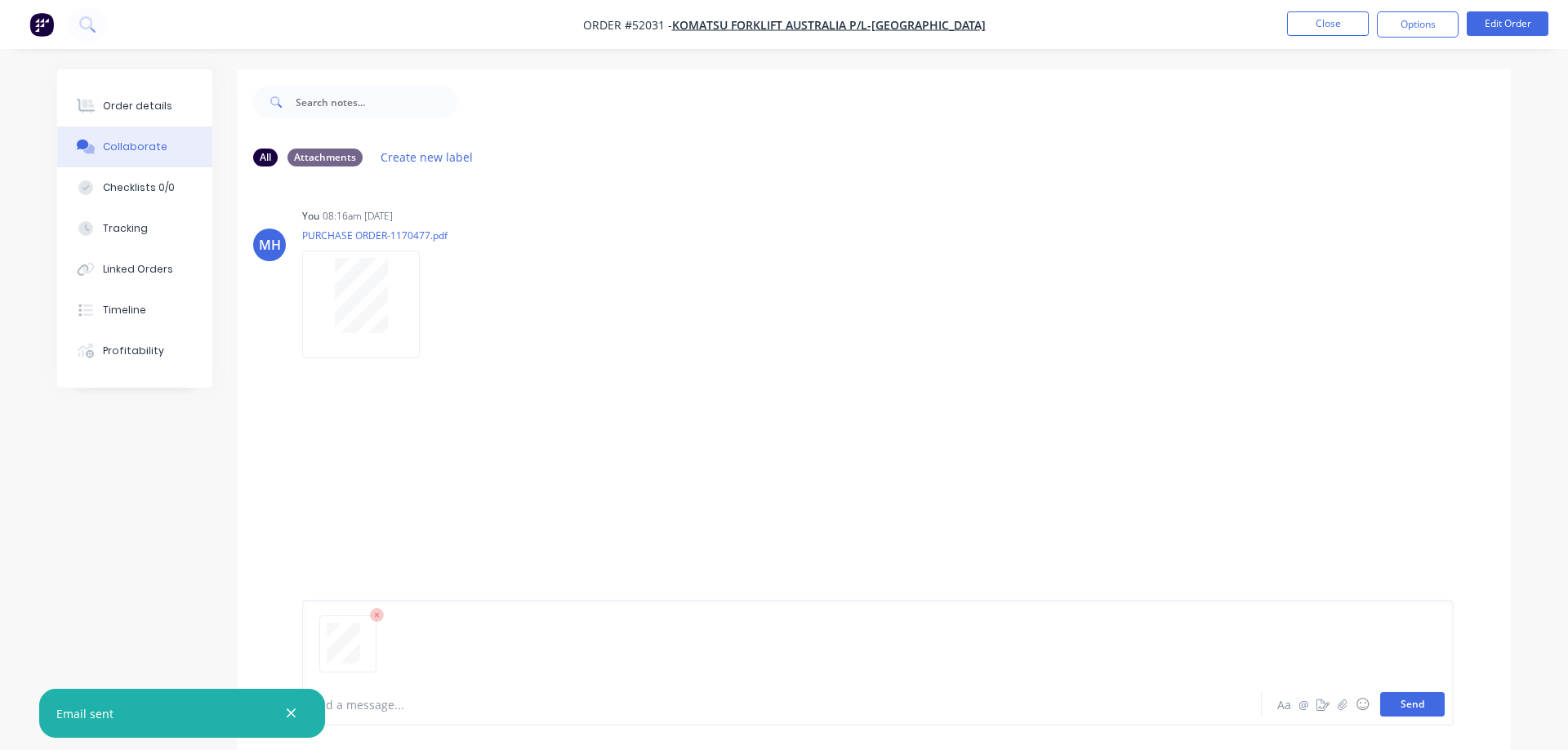
click at [1424, 709] on button "Send" at bounding box center [1411, 704] width 65 height 25
click at [1322, 21] on button "Close" at bounding box center [1328, 24] width 81 height 25
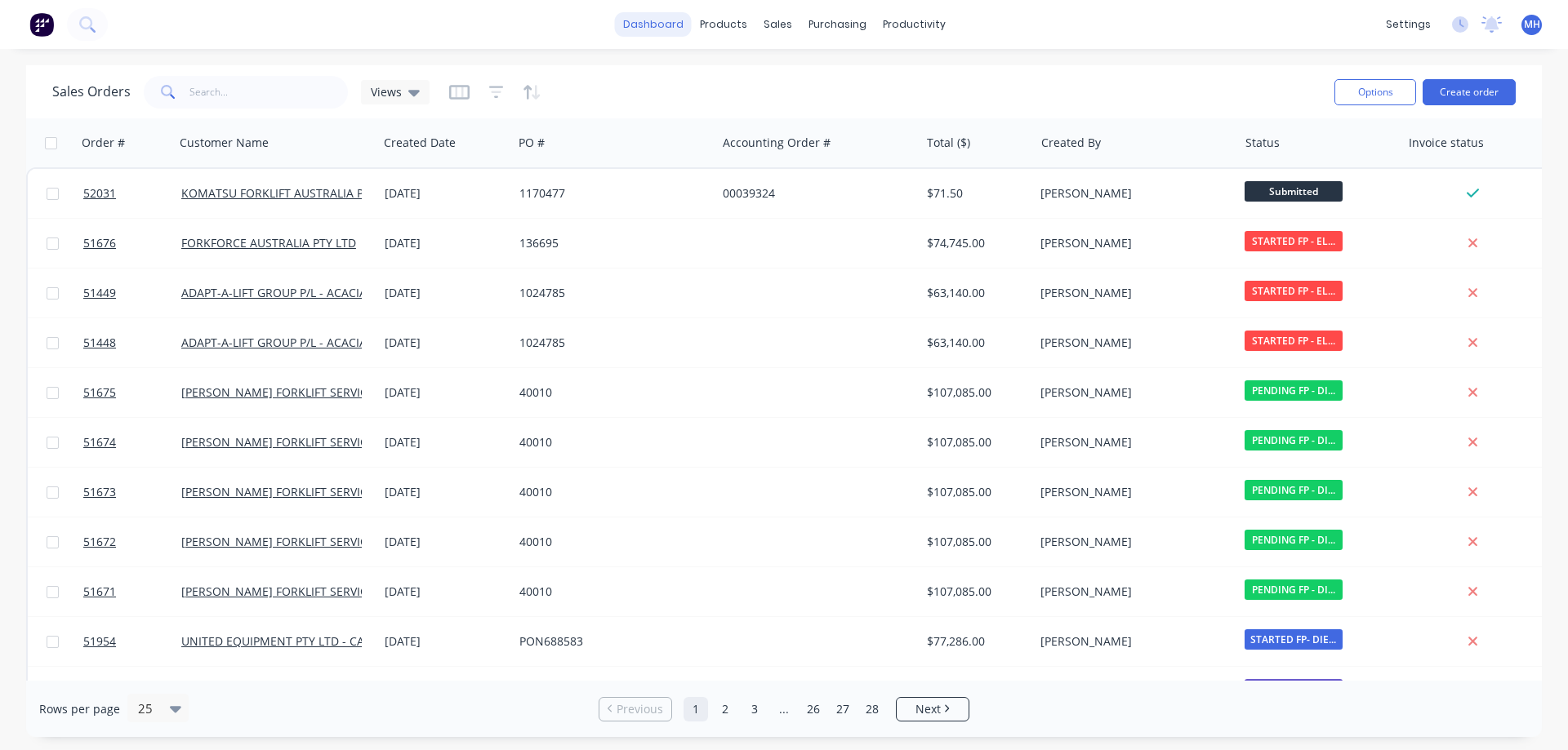
click at [662, 26] on link "dashboard" at bounding box center [652, 24] width 76 height 25
